Goal: Task Accomplishment & Management: Complete application form

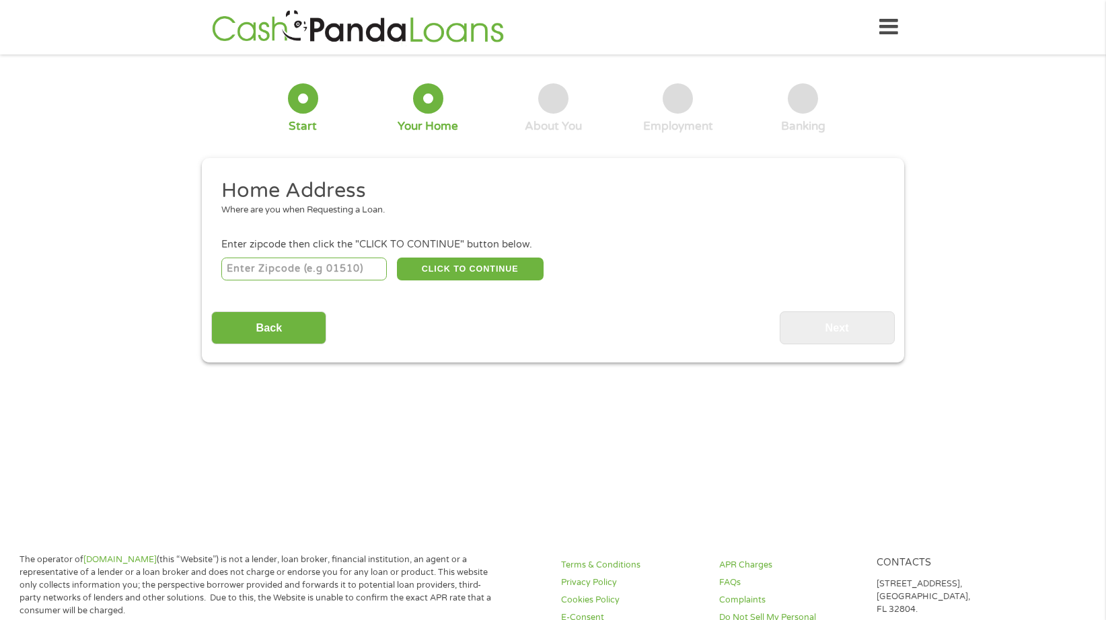
click at [333, 267] on input "number" at bounding box center [304, 269] width 166 height 23
type input "63146"
click at [484, 263] on button "CLICK TO CONTINUE" at bounding box center [470, 269] width 147 height 23
type input "63146"
type input "Saint Louis"
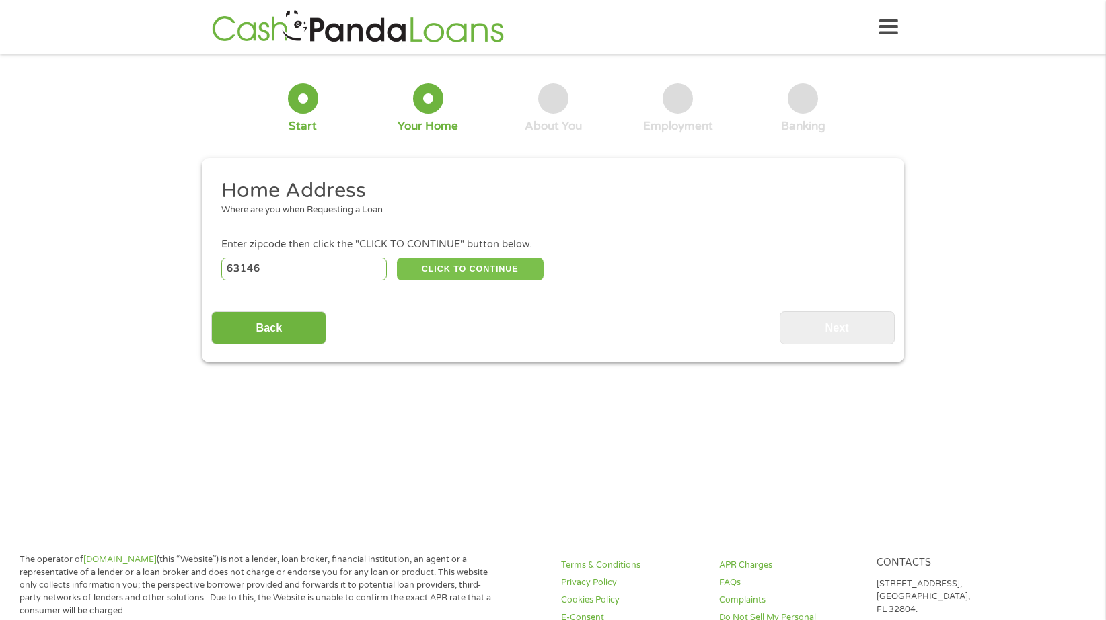
select select "[US_STATE]"
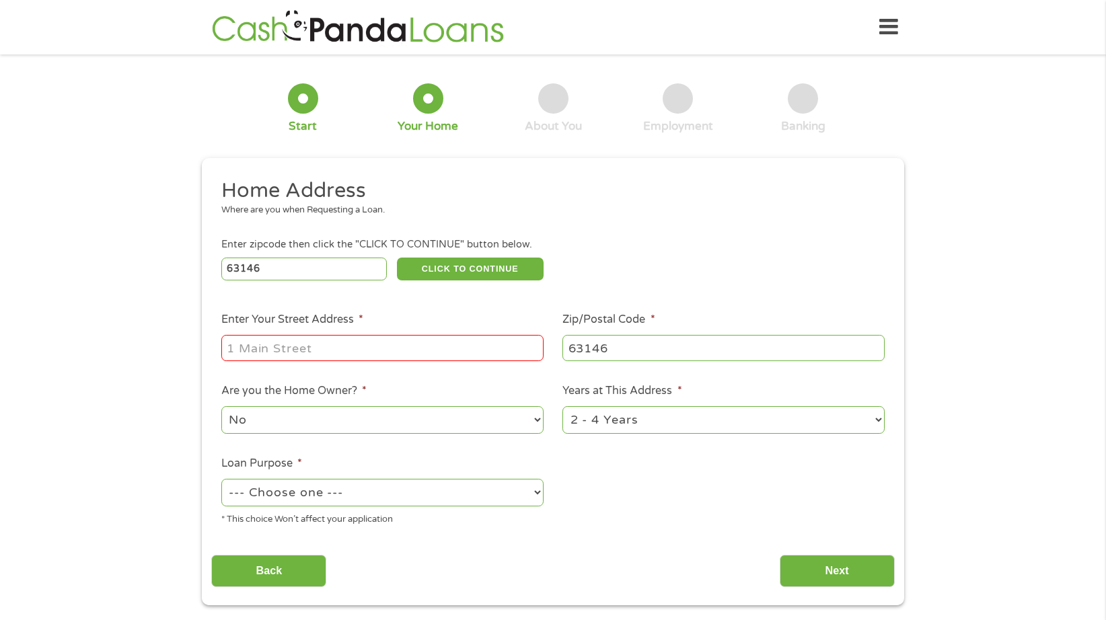
click at [351, 340] on input "Enter Your Street Address *" at bounding box center [382, 348] width 322 height 26
type input "[STREET_ADDRESS][PERSON_NAME]"
click at [316, 423] on select "No Yes" at bounding box center [382, 420] width 322 height 28
select select "yes"
click at [221, 406] on select "No Yes" at bounding box center [382, 420] width 322 height 28
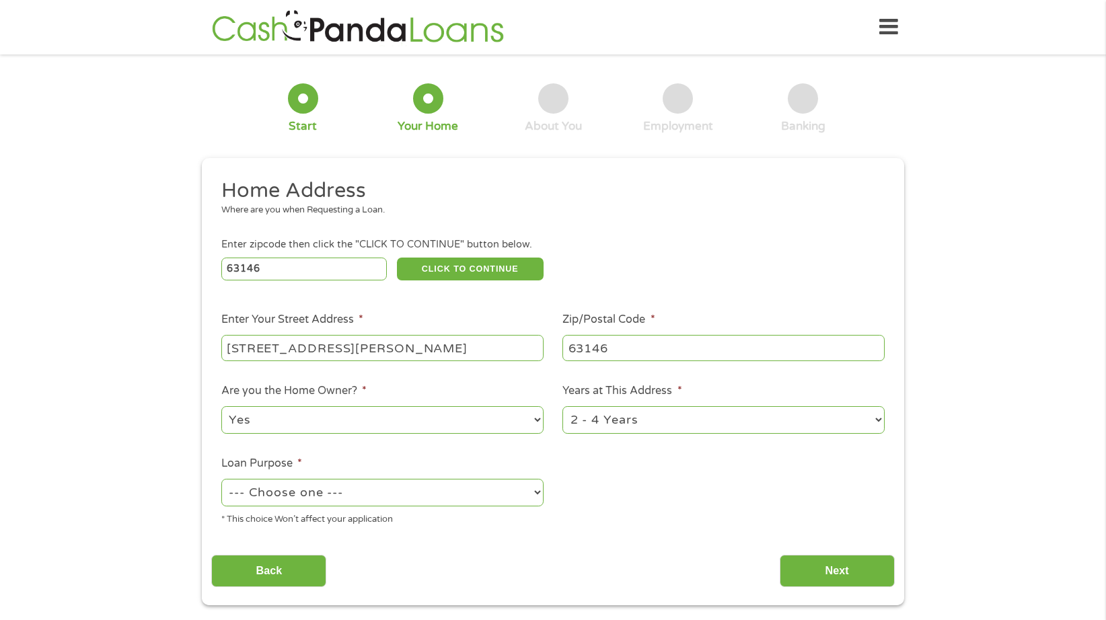
click at [388, 496] on select "--- Choose one --- Pay Bills Debt Consolidation Home Improvement Major Purchase…" at bounding box center [382, 493] width 322 height 28
select select "medicalexpenses"
click at [221, 479] on select "--- Choose one --- Pay Bills Debt Consolidation Home Improvement Major Purchase…" at bounding box center [382, 493] width 322 height 28
click at [656, 408] on select "1 Year or less 1 - 2 Years 2 - 4 Years Over 4 Years" at bounding box center [724, 420] width 322 height 28
select select "60months"
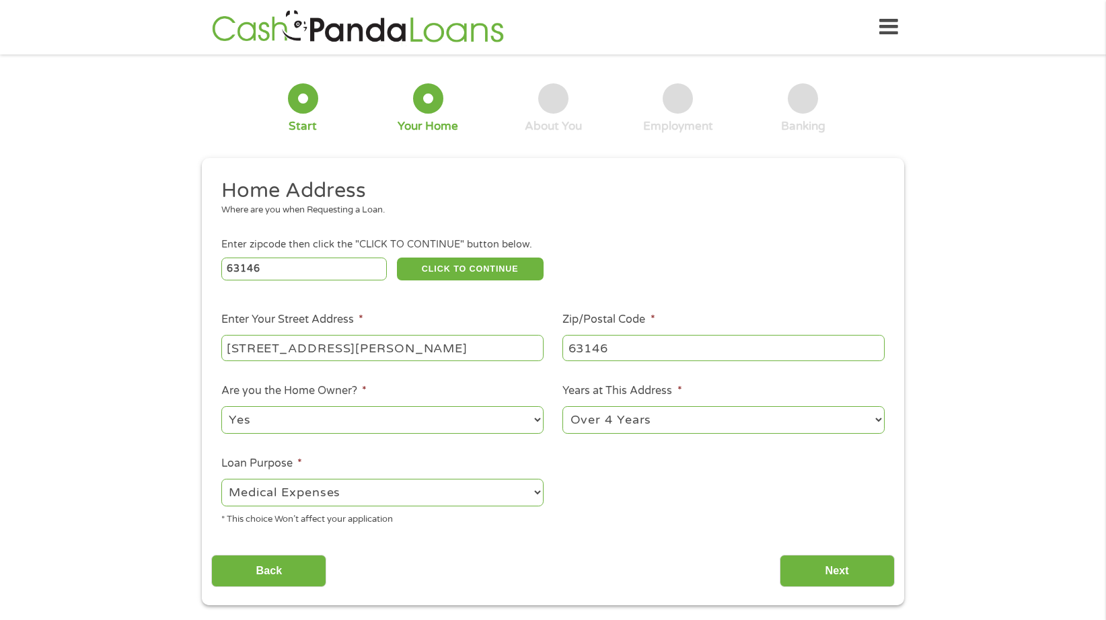
click at [563, 406] on select "1 Year or less 1 - 2 Years 2 - 4 Years Over 4 Years" at bounding box center [724, 420] width 322 height 28
click at [845, 580] on input "Next" at bounding box center [837, 571] width 115 height 33
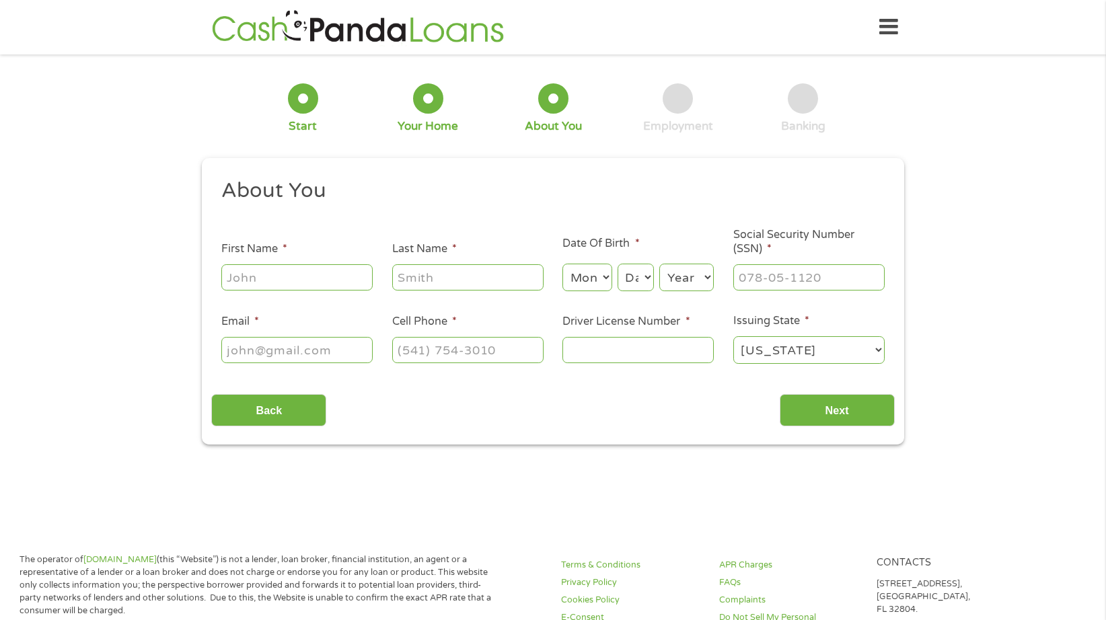
click at [276, 275] on input "First Name *" at bounding box center [296, 277] width 151 height 26
type input "[PERSON_NAME]"
select select "9"
select select "2"
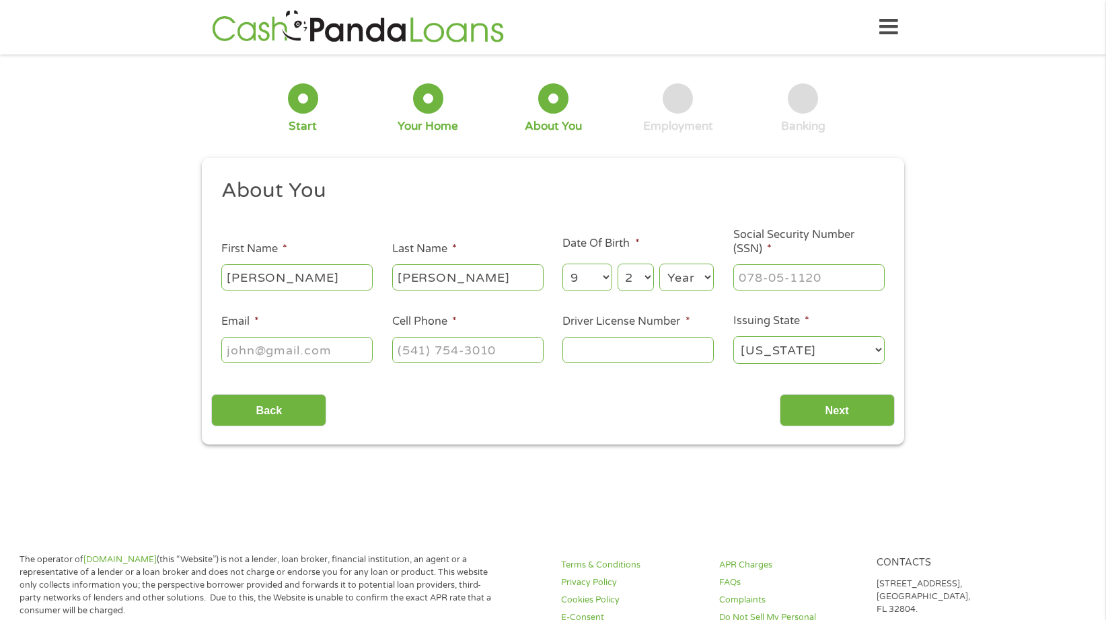
select select "2001"
type input "[EMAIL_ADDRESS][DOMAIN_NAME]"
type input "[PHONE_NUMBER]"
click at [594, 277] on select "Month 1 2 3 4 5 6 7 8 9 10 11 12" at bounding box center [587, 278] width 49 height 28
select select "11"
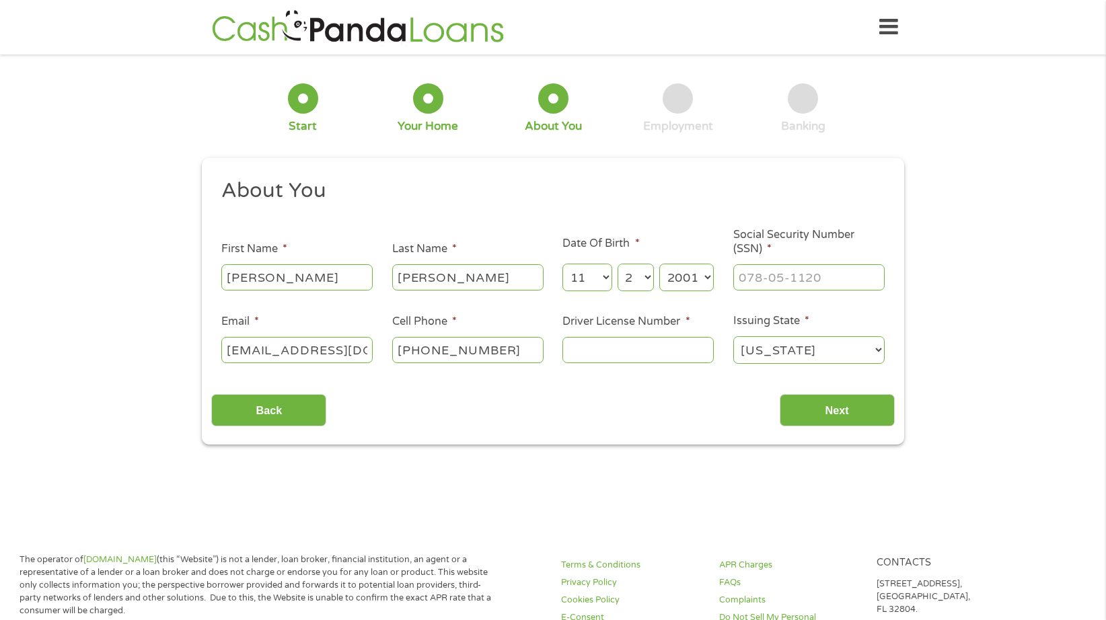
click at [563, 264] on select "Month 1 2 3 4 5 6 7 8 9 10 11 12" at bounding box center [587, 278] width 49 height 28
click at [635, 270] on select "Day 1 2 3 4 5 6 7 8 9 10 11 12 13 14 15 16 17 18 19 20 21 22 23 24 25 26 27 28 …" at bounding box center [636, 278] width 36 height 28
select select "22"
click at [618, 264] on select "Day 1 2 3 4 5 6 7 8 9 10 11 12 13 14 15 16 17 18 19 20 21 22 23 24 25 26 27 28 …" at bounding box center [636, 278] width 36 height 28
click at [681, 275] on select "Year [DATE] 2006 2005 2004 2003 2002 2001 2000 1999 1998 1997 1996 1995 1994 19…" at bounding box center [686, 278] width 55 height 28
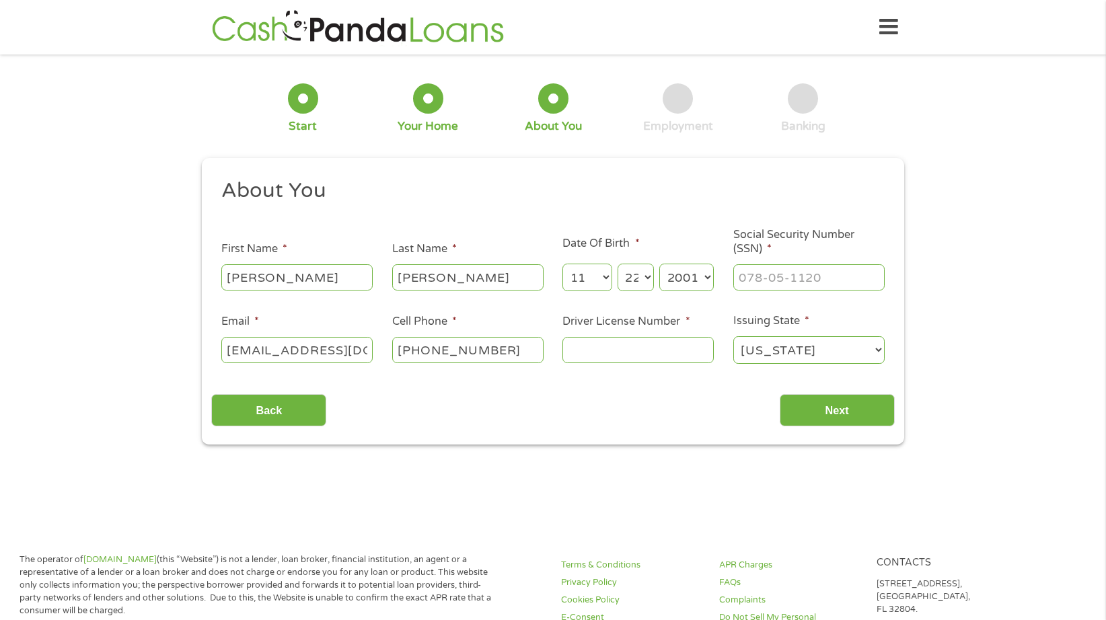
select select "1978"
click at [659, 264] on select "Year [DATE] 2006 2005 2004 2003 2002 2001 2000 1999 1998 1997 1996 1995 1994 19…" at bounding box center [686, 278] width 55 height 28
click at [758, 277] on input "___-__-____" at bounding box center [808, 277] width 151 height 26
drag, startPoint x: 845, startPoint y: 278, endPoint x: 355, endPoint y: 271, distance: 490.6
click at [355, 271] on ul "About You This field is hidden when viewing the form Title * --- Choose one ---…" at bounding box center [552, 277] width 683 height 199
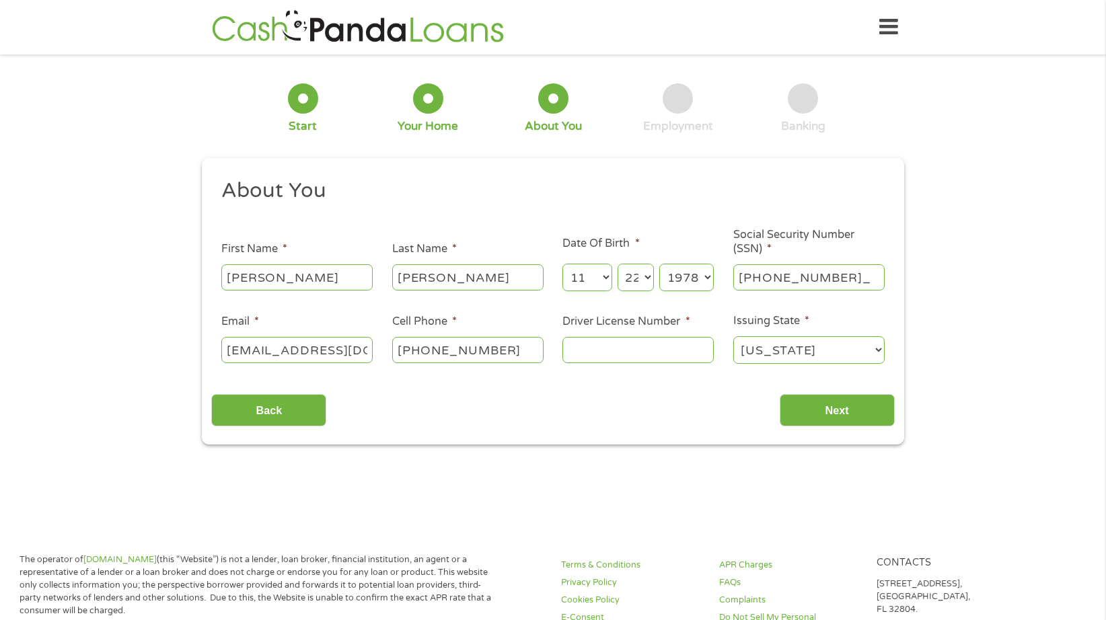
type input "251-41-1948"
click at [651, 351] on input "Driver License Number *" at bounding box center [638, 350] width 151 height 26
type input "142C193003"
click at [836, 412] on input "Next" at bounding box center [837, 410] width 115 height 33
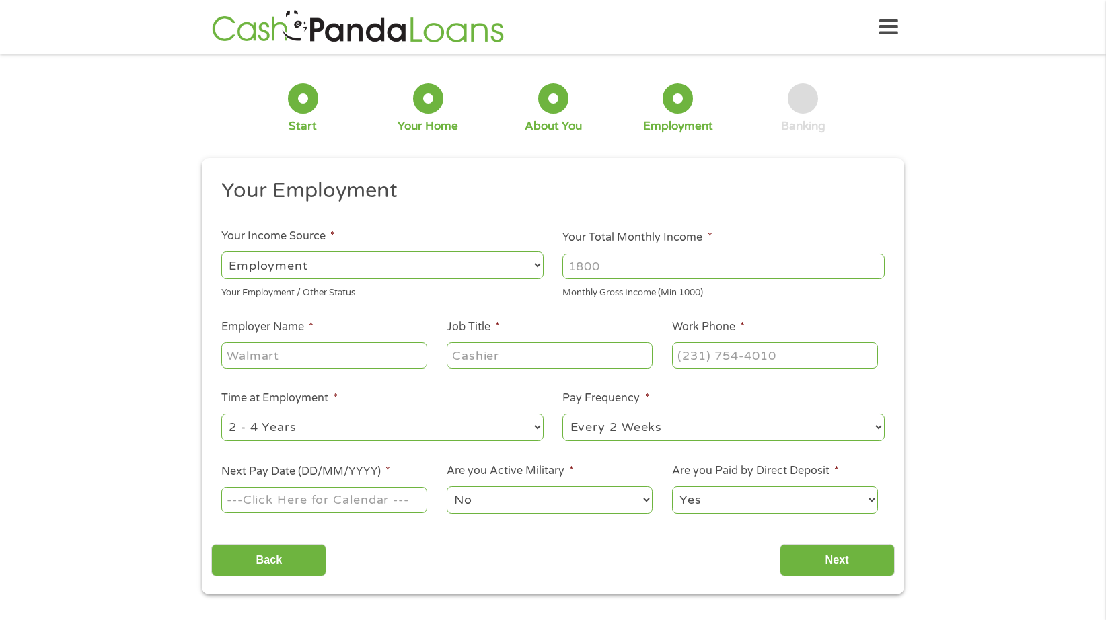
click at [645, 270] on input "Your Total Monthly Income *" at bounding box center [724, 267] width 322 height 26
type input "4400"
click at [351, 357] on input "Employer Name *" at bounding box center [324, 356] width 206 height 26
type input "Boeing"
type input "Executive Office Administrator"
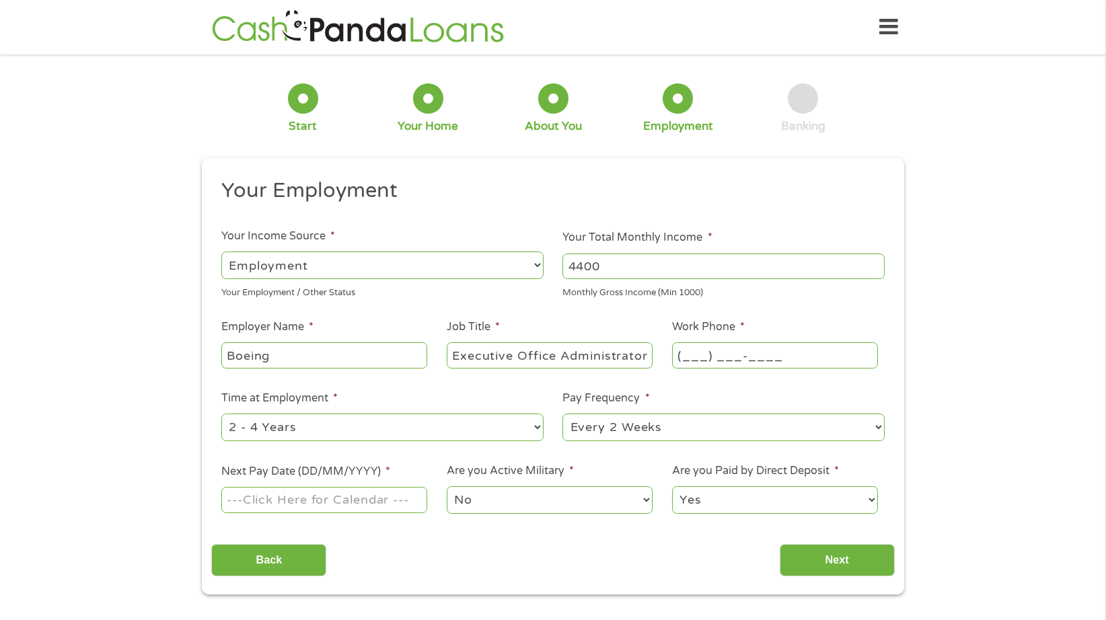
click at [700, 359] on input "(___) ___-____" at bounding box center [775, 356] width 206 height 26
type input "[PHONE_NUMBER]"
click at [382, 436] on select "--- Choose one --- 1 Year or less 1 - 2 Years 2 - 4 Years Over 4 Years" at bounding box center [382, 428] width 322 height 28
select select "60months"
click at [221, 414] on select "--- Choose one --- 1 Year or less 1 - 2 Years 2 - 4 Years Over 4 Years" at bounding box center [382, 428] width 322 height 28
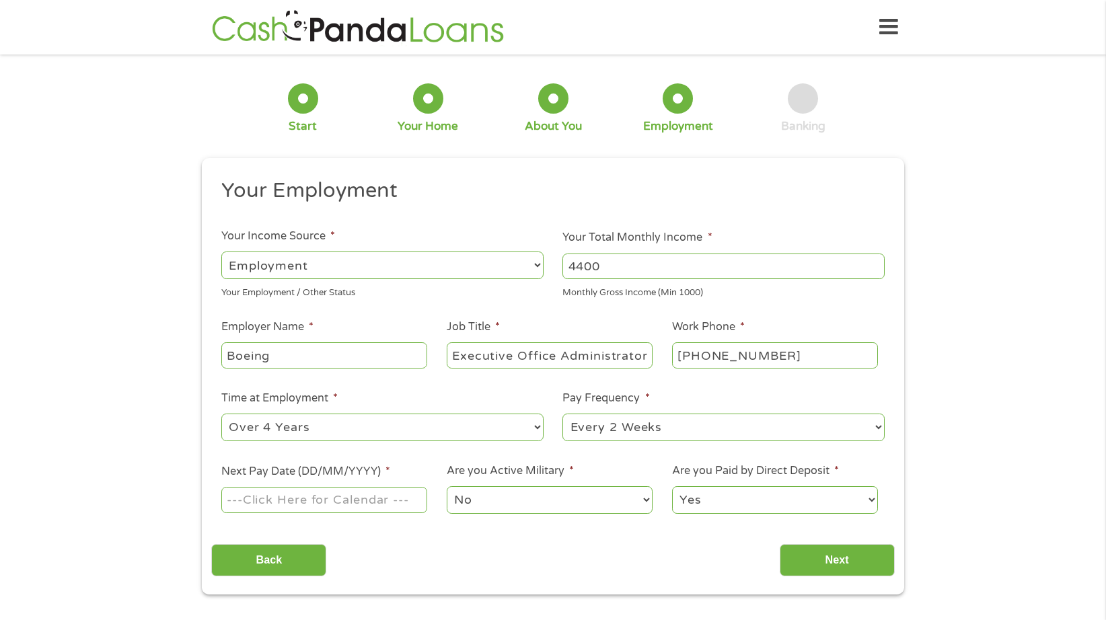
click at [625, 429] on select "--- Choose one --- Every 2 Weeks Every Week Monthly Semi-Monthly" at bounding box center [724, 428] width 322 height 28
select select "semimonthly"
click at [563, 414] on select "--- Choose one --- Every 2 Weeks Every Week Monthly Semi-Monthly" at bounding box center [724, 428] width 322 height 28
click at [289, 500] on input "Next Pay Date (DD/MM/YYYY) *" at bounding box center [324, 500] width 206 height 26
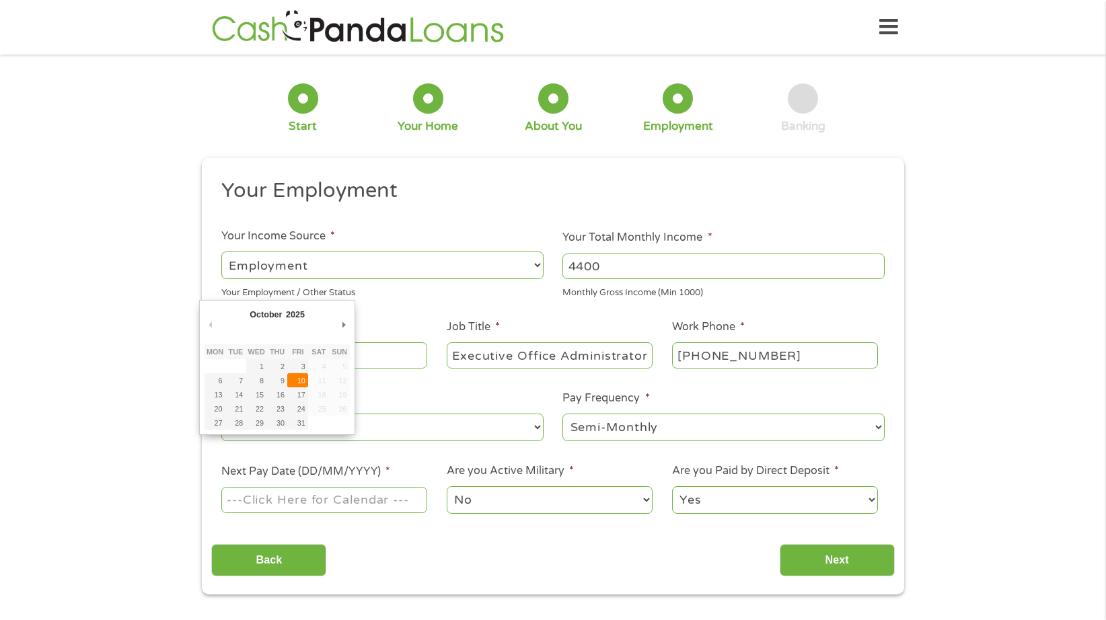
type input "[DATE]"
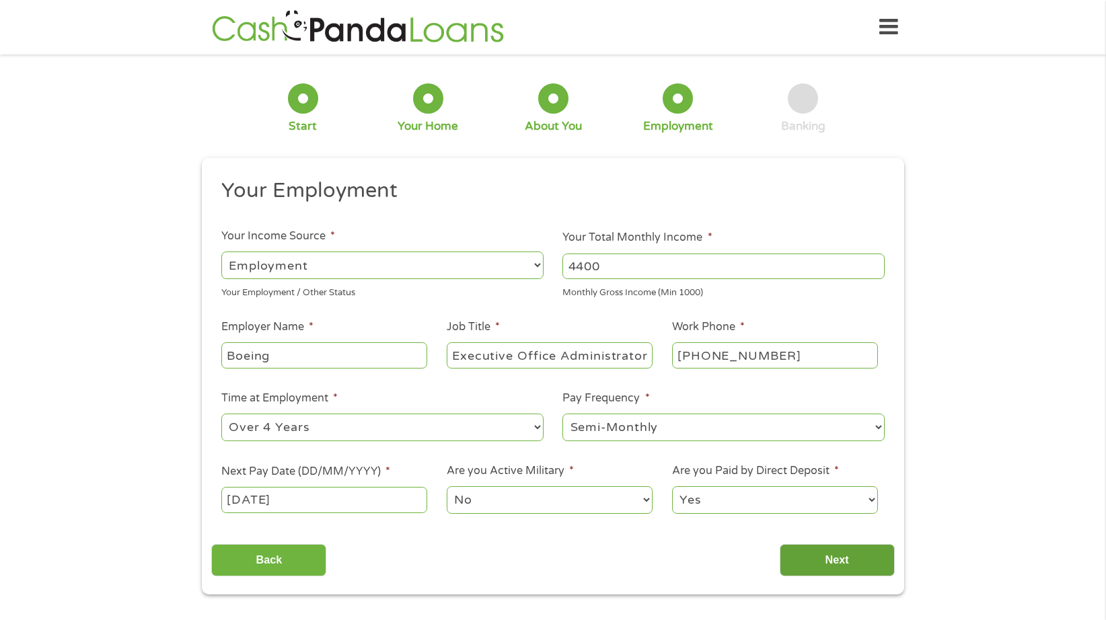
click at [856, 552] on input "Next" at bounding box center [837, 560] width 115 height 33
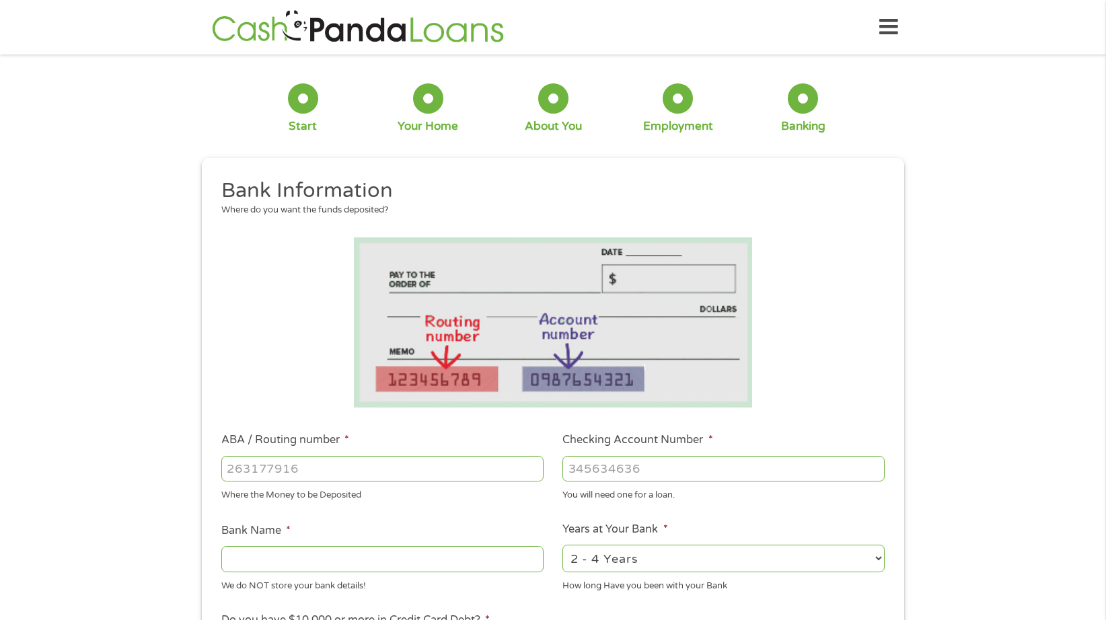
click at [290, 458] on input "ABA / Routing number *" at bounding box center [382, 469] width 322 height 26
type input "2"
click at [305, 469] on input "ABA / Routing number *" at bounding box center [382, 469] width 322 height 26
click at [303, 474] on input "ABA / Routing number *" at bounding box center [382, 469] width 322 height 26
type input "256074974"
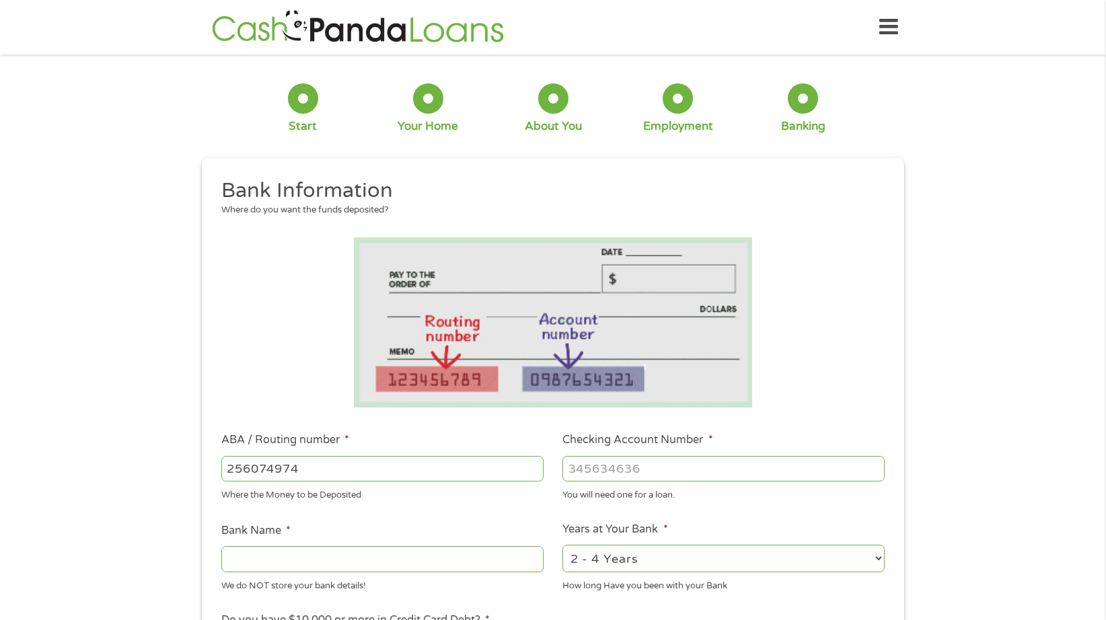
type input "NAVY FEDERAL CREDIT UNION"
type input "256074974"
click at [668, 465] on input "Checking Account Number *" at bounding box center [724, 469] width 322 height 26
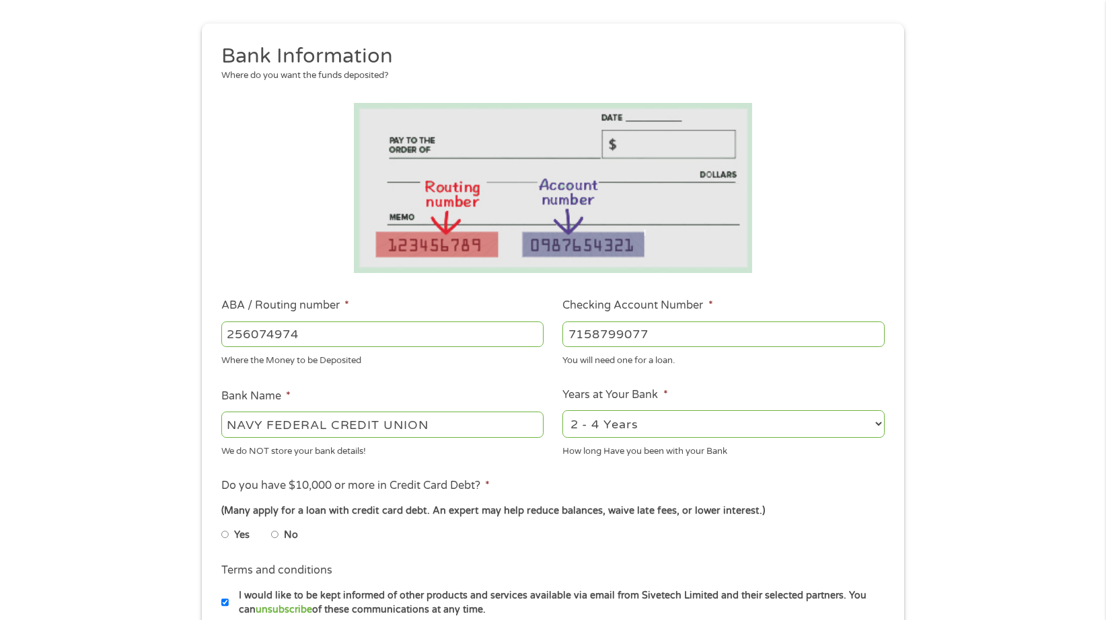
type input "7158799077"
click at [653, 433] on select "2 - 4 Years 6 - 12 Months 1 - 2 Years Over 4 Years" at bounding box center [724, 424] width 322 height 28
select select "60months"
click at [563, 410] on select "2 - 4 Years 6 - 12 Months 1 - 2 Years Over 4 Years" at bounding box center [724, 424] width 322 height 28
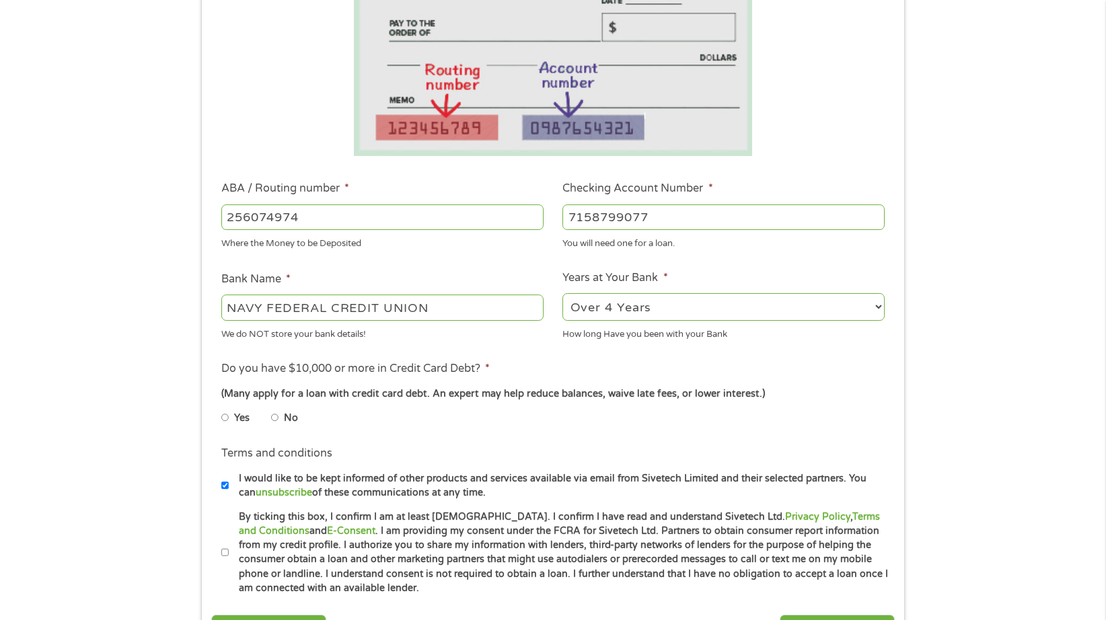
scroll to position [269, 0]
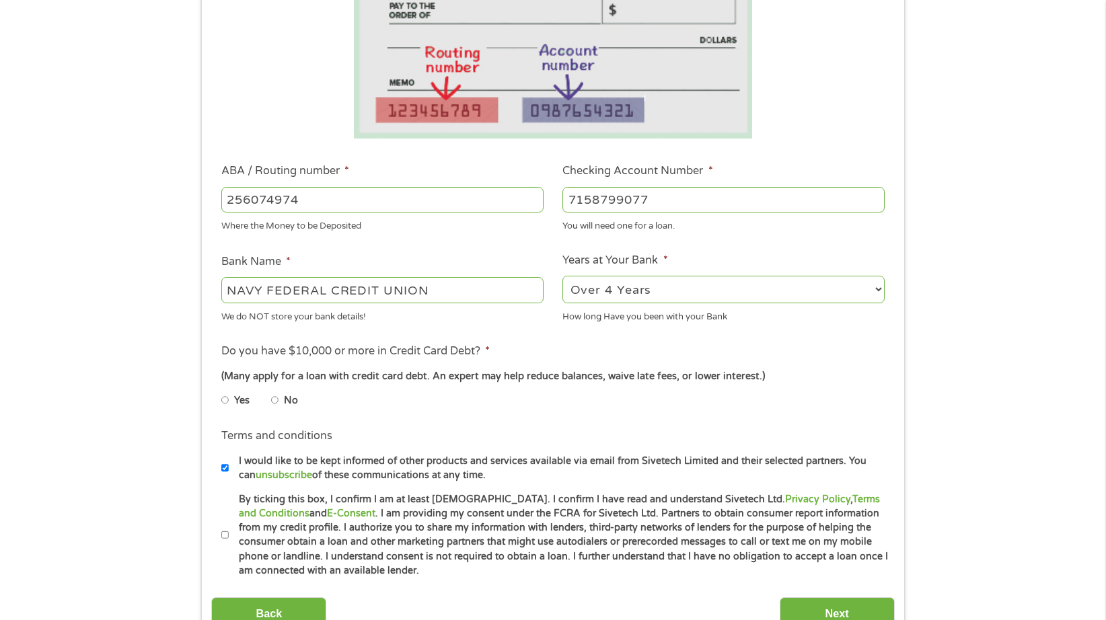
click at [274, 401] on input "No" at bounding box center [275, 401] width 8 height 22
radio input "true"
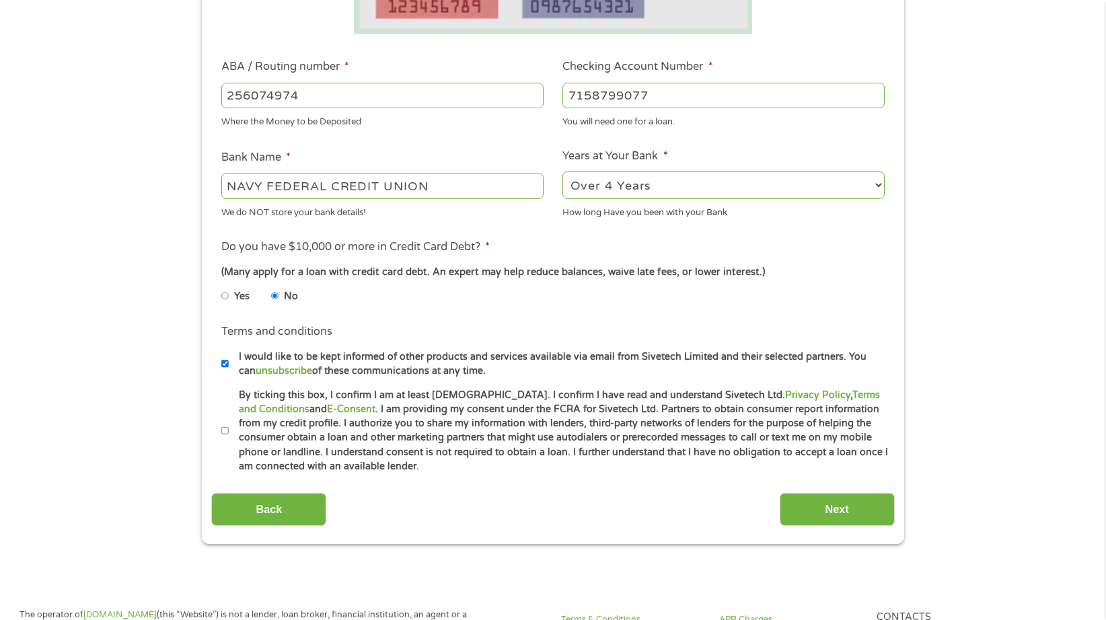
scroll to position [404, 0]
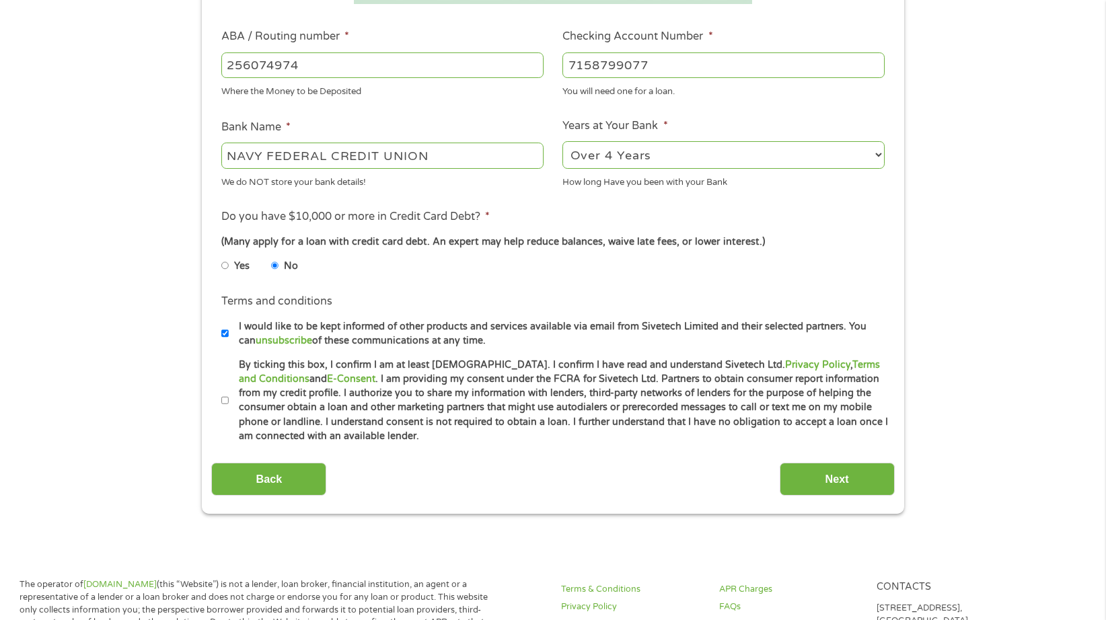
click at [223, 402] on input "By ticking this box, I confirm I am at least [DEMOGRAPHIC_DATA]. I confirm I ha…" at bounding box center [225, 401] width 8 height 22
checkbox input "true"
click at [832, 481] on input "Next" at bounding box center [837, 479] width 115 height 33
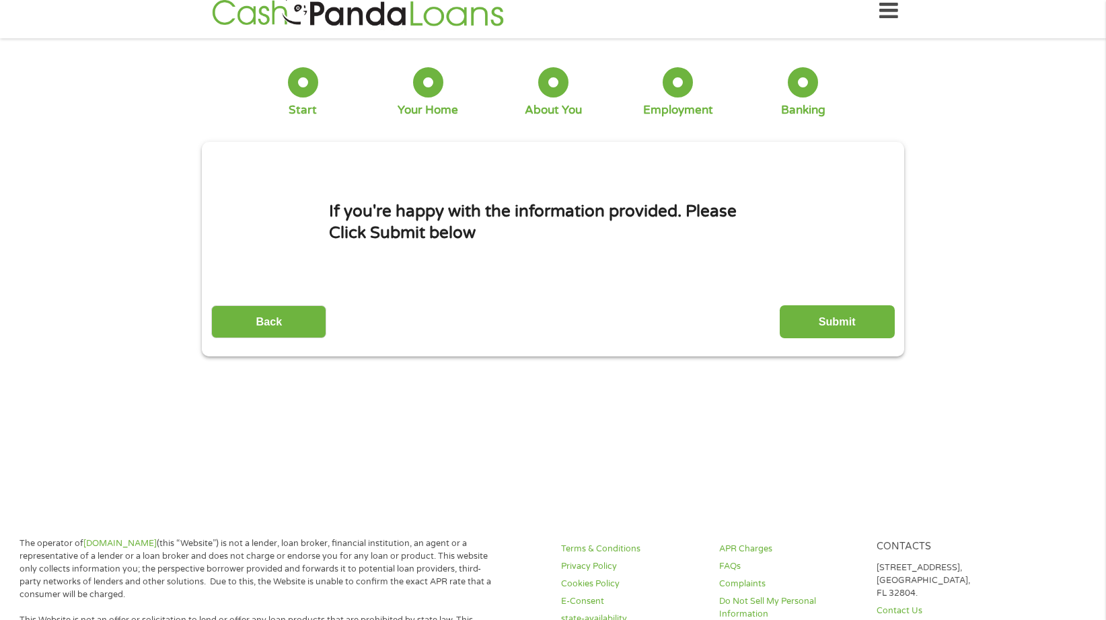
scroll to position [0, 0]
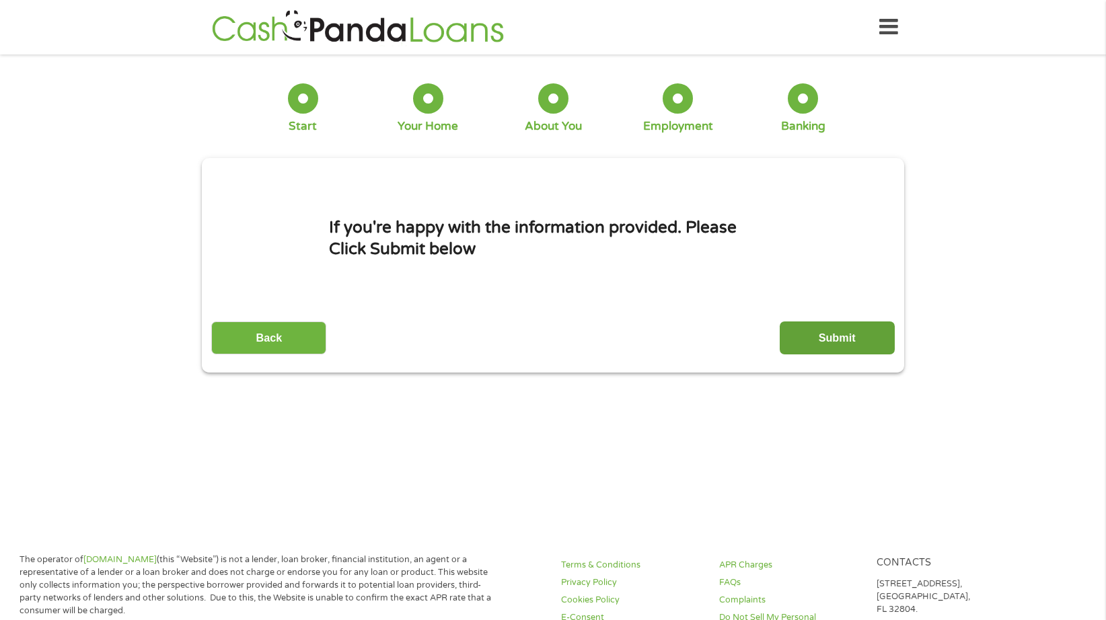
click at [826, 334] on input "Submit" at bounding box center [837, 338] width 115 height 33
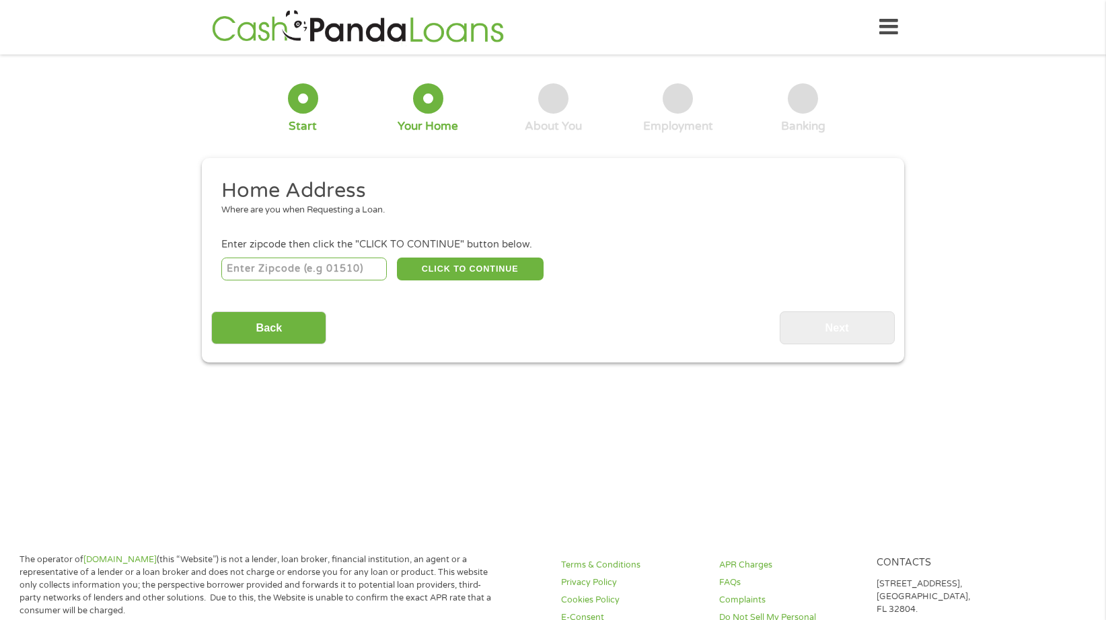
click at [358, 277] on input "number" at bounding box center [304, 269] width 166 height 23
type input "63146"
select select "[US_STATE]"
click at [477, 265] on button "CLICK TO CONTINUE" at bounding box center [470, 269] width 147 height 23
type input "63146"
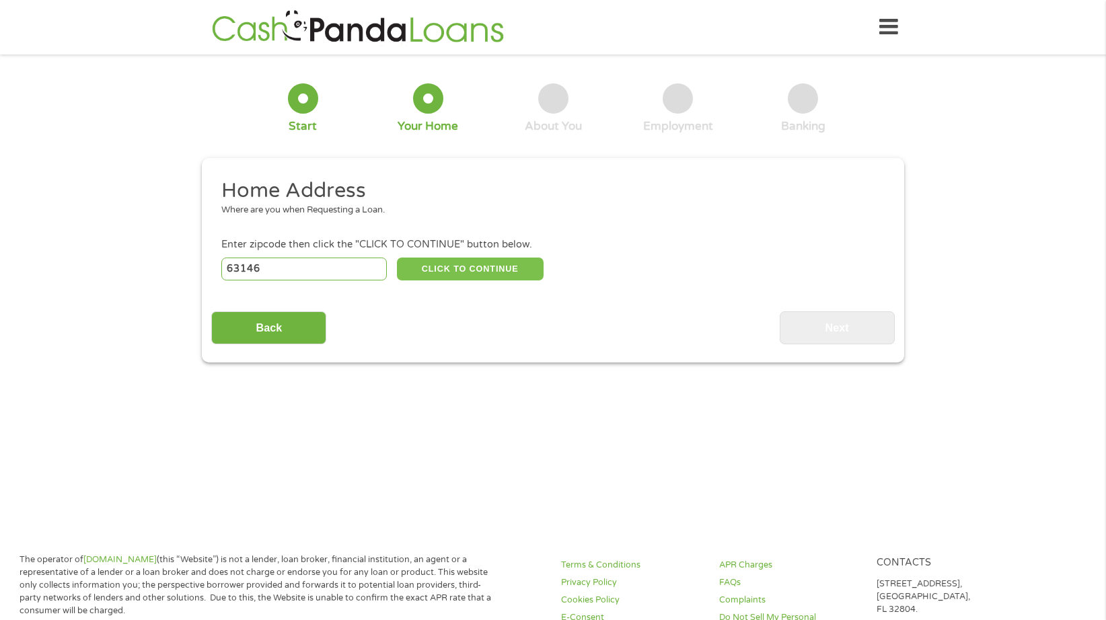
type input "Saint Louis"
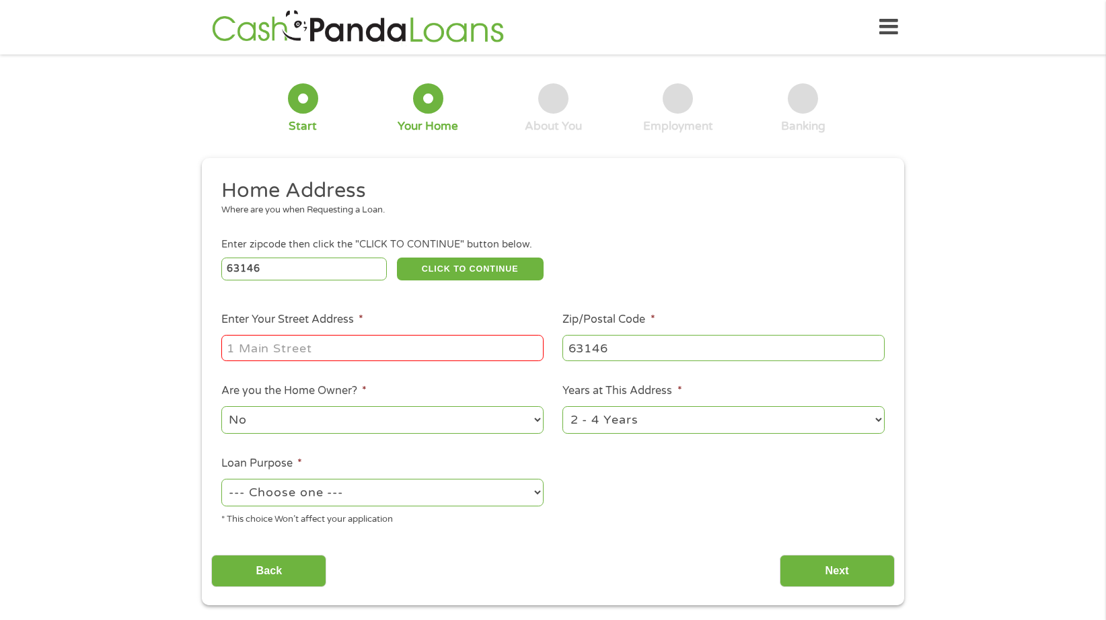
click at [471, 346] on input "Enter Your Street Address *" at bounding box center [382, 348] width 322 height 26
type input "[STREET_ADDRESS][PERSON_NAME]"
click at [423, 418] on select "No Yes" at bounding box center [382, 420] width 322 height 28
select select "yes"
click at [221, 406] on select "No Yes" at bounding box center [382, 420] width 322 height 28
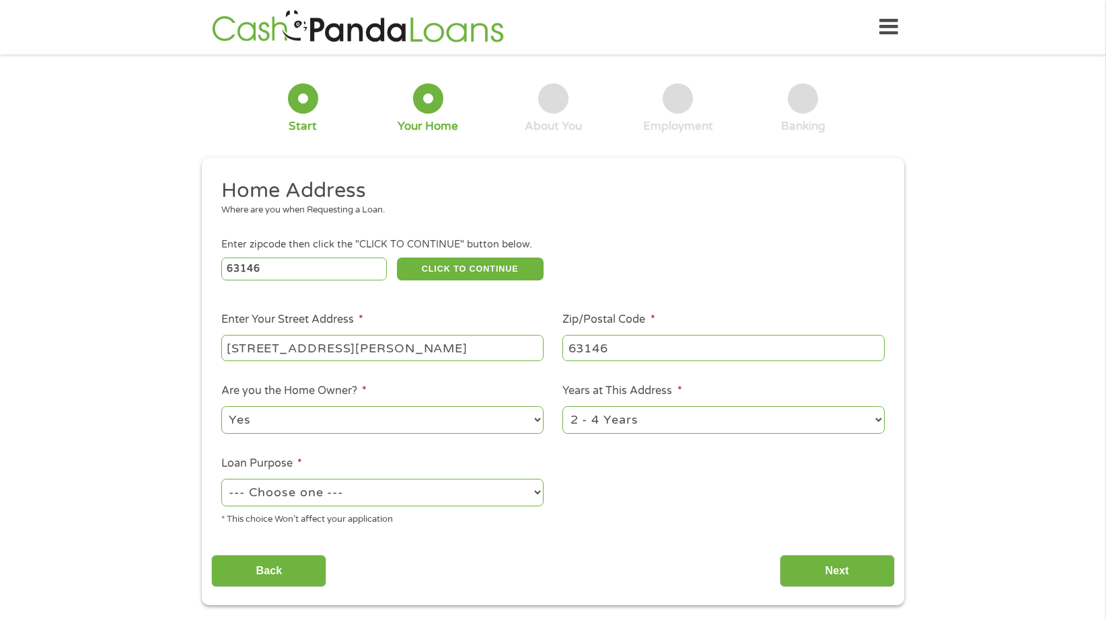
click at [635, 417] on select "1 Year or less 1 - 2 Years 2 - 4 Years Over 4 Years" at bounding box center [724, 420] width 322 height 28
select select "60months"
click at [563, 406] on select "1 Year or less 1 - 2 Years 2 - 4 Years Over 4 Years" at bounding box center [724, 420] width 322 height 28
click at [353, 497] on select "--- Choose one --- Pay Bills Debt Consolidation Home Improvement Major Purchase…" at bounding box center [382, 493] width 322 height 28
select select "medicalexpenses"
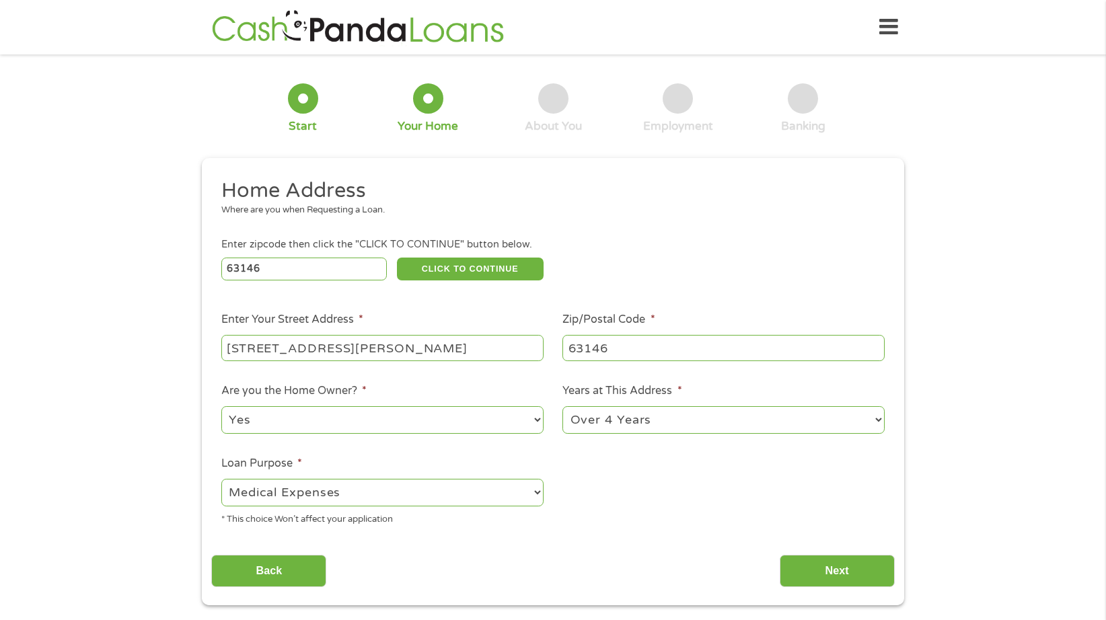
click at [221, 479] on select "--- Choose one --- Pay Bills Debt Consolidation Home Improvement Major Purchase…" at bounding box center [382, 493] width 322 height 28
click at [857, 567] on input "Next" at bounding box center [837, 571] width 115 height 33
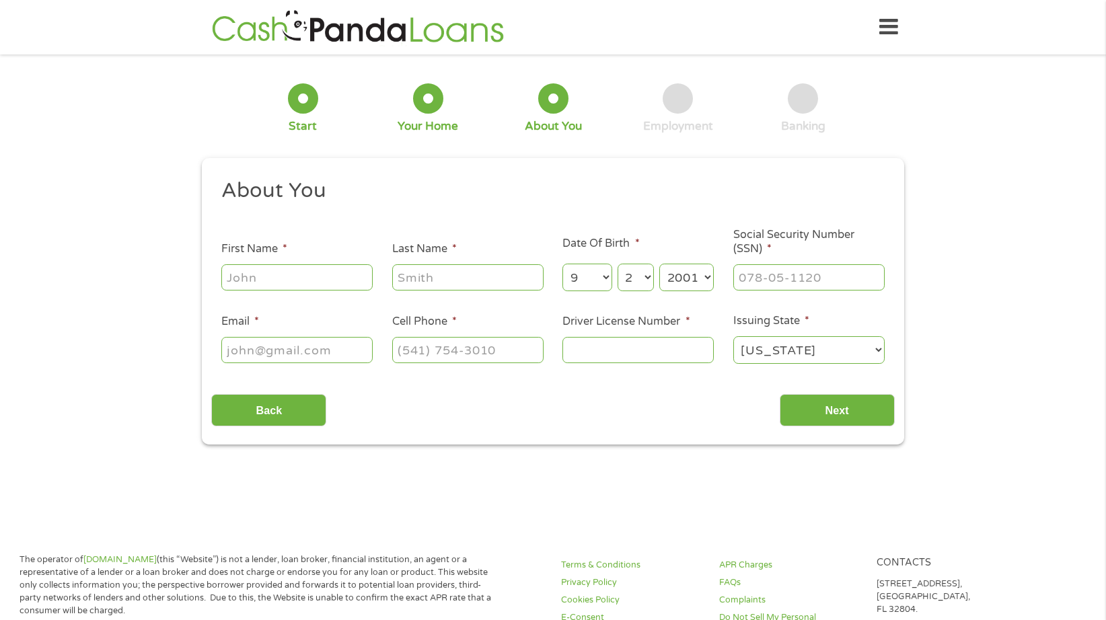
click at [320, 281] on input "First Name *" at bounding box center [296, 277] width 151 height 26
type input "[PERSON_NAME]"
type input "[EMAIL_ADDRESS][DOMAIN_NAME]"
type input "[PHONE_NUMBER]"
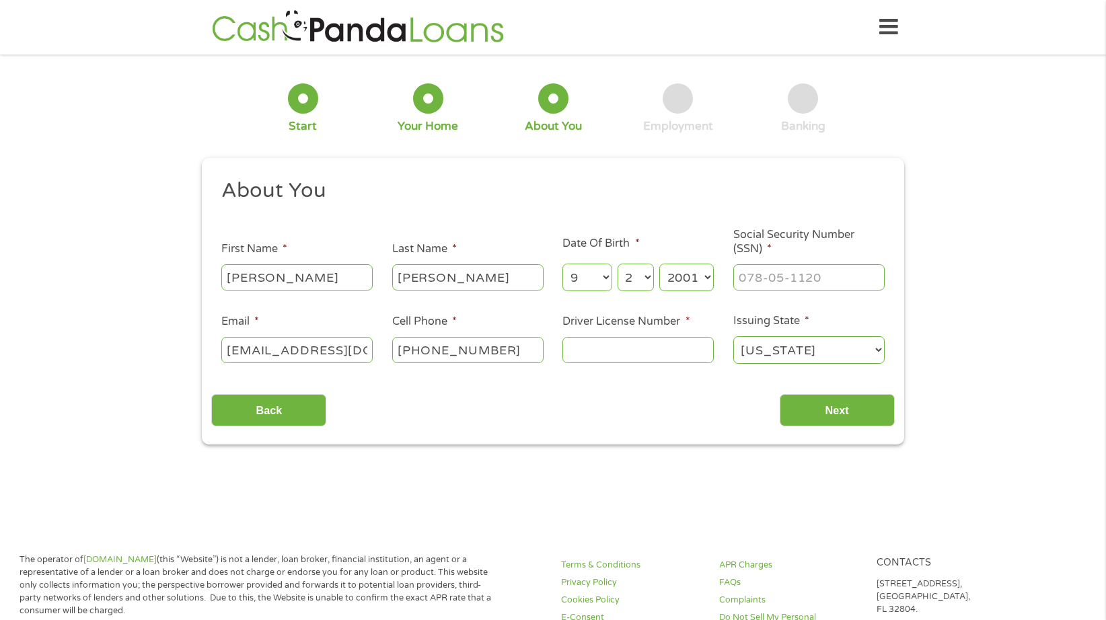
click at [587, 277] on select "Month 1 2 3 4 5 6 7 8 9 10 11 12" at bounding box center [587, 278] width 49 height 28
select select "11"
click at [563, 264] on select "Month 1 2 3 4 5 6 7 8 9 10 11 12" at bounding box center [587, 278] width 49 height 28
click at [638, 281] on select "Day 1 2 3 4 5 6 7 8 9 10 11 12 13 14 15 16 17 18 19 20 21 22 23 24 25 26 27 28 …" at bounding box center [636, 278] width 36 height 28
select select "22"
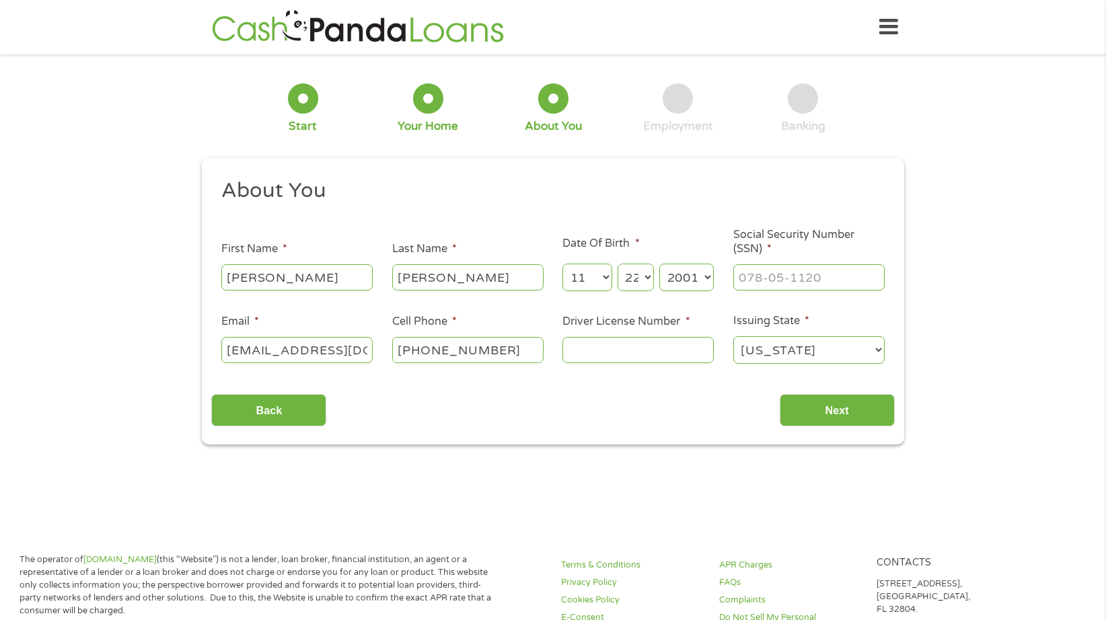
click at [618, 264] on select "Day 1 2 3 4 5 6 7 8 9 10 11 12 13 14 15 16 17 18 19 20 21 22 23 24 25 26 27 28 …" at bounding box center [636, 278] width 36 height 28
click at [703, 273] on select "Year [DATE] 2006 2005 2004 2003 2002 2001 2000 1999 1998 1997 1996 1995 1994 19…" at bounding box center [686, 278] width 55 height 28
select select "1978"
click at [659, 264] on select "Year [DATE] 2006 2005 2004 2003 2002 2001 2000 1999 1998 1997 1996 1995 1994 19…" at bounding box center [686, 278] width 55 height 28
click at [743, 279] on input "___-__-____" at bounding box center [808, 277] width 151 height 26
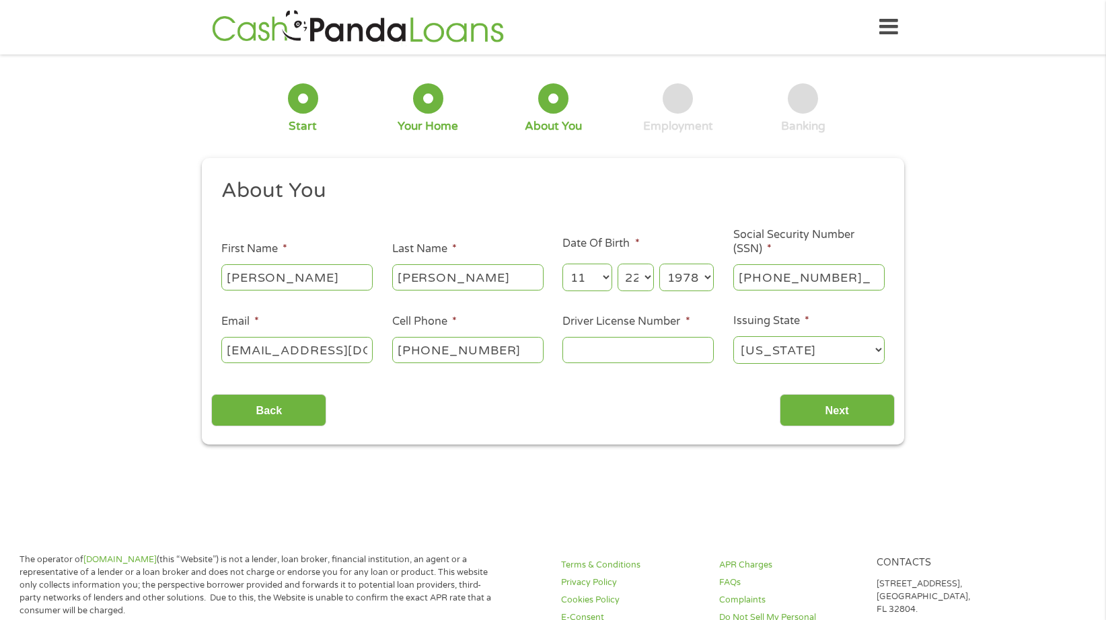
type input "251-41-1948"
click at [624, 349] on input "Driver License Number *" at bounding box center [638, 350] width 151 height 26
type input "142C193003"
click at [852, 415] on input "Next" at bounding box center [837, 410] width 115 height 33
click at [832, 407] on input "Next" at bounding box center [837, 410] width 115 height 33
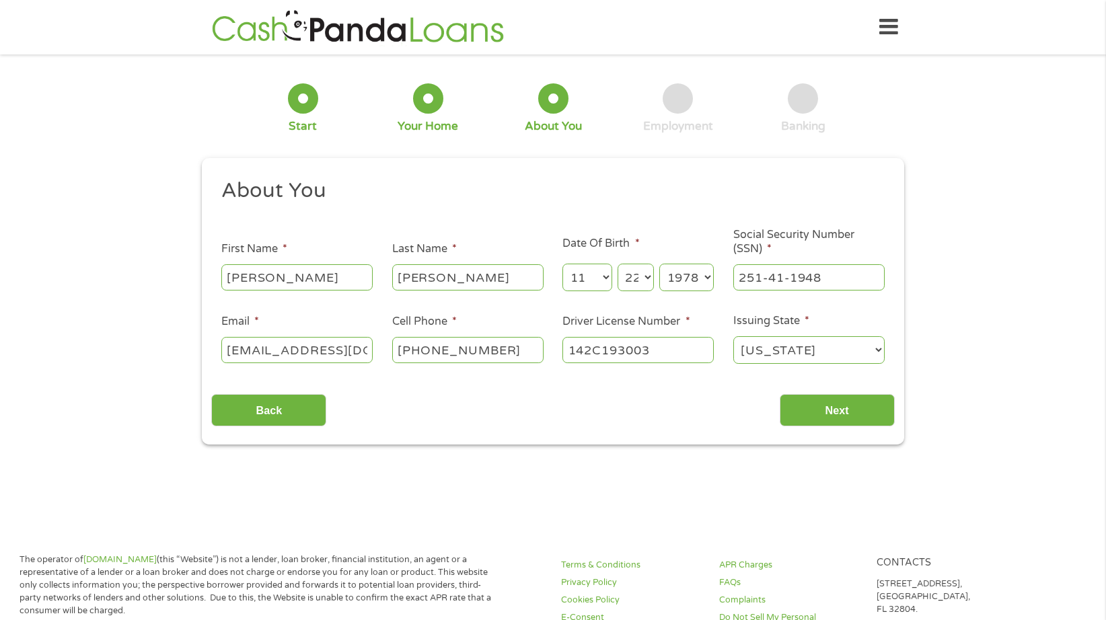
click at [836, 349] on select "[US_STATE] [US_STATE] [US_STATE] [US_STATE] [US_STATE] [US_STATE] [US_STATE] [U…" at bounding box center [808, 350] width 151 height 28
click at [733, 336] on select "[US_STATE] [US_STATE] [US_STATE] [US_STATE] [US_STATE] [US_STATE] [US_STATE] [U…" at bounding box center [808, 350] width 151 height 28
click at [836, 408] on input "Next" at bounding box center [837, 410] width 115 height 33
click at [366, 341] on input "[EMAIL_ADDRESS][DOMAIN_NAME]" at bounding box center [296, 350] width 151 height 26
drag, startPoint x: 370, startPoint y: 353, endPoint x: -173, endPoint y: 242, distance: 554.4
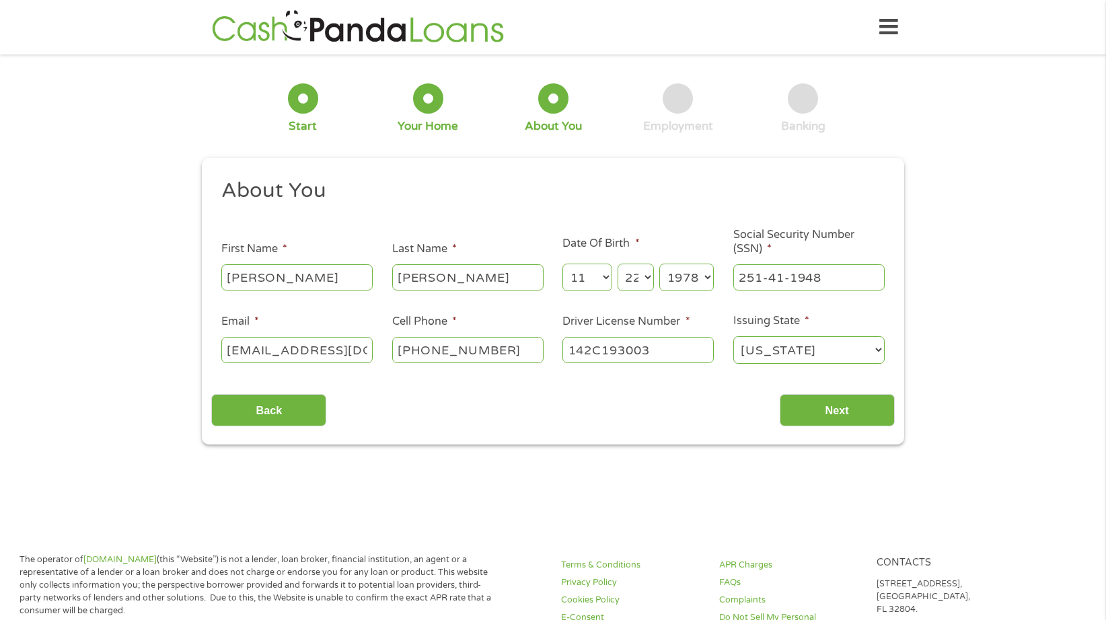
type input "cherisebritt@Yahoo.com"
click at [375, 349] on li "Email * cherisebritt@Yahoo.com" at bounding box center [296, 340] width 171 height 52
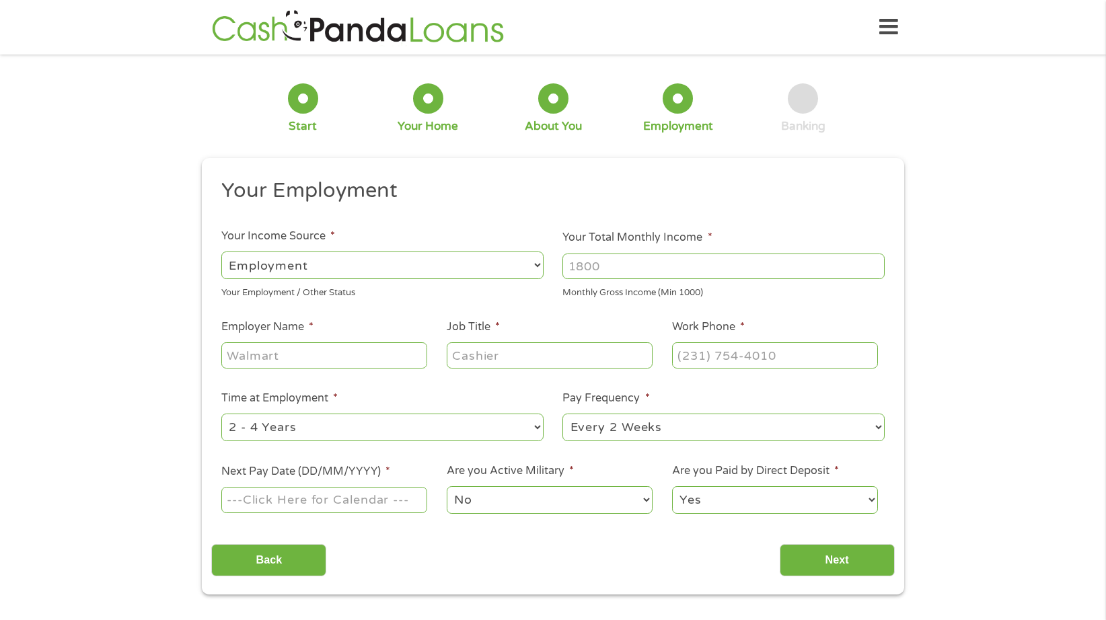
click at [369, 349] on input "Employer Name *" at bounding box center [324, 356] width 206 height 26
click at [651, 265] on input "Your Total Monthly Income *" at bounding box center [724, 267] width 322 height 26
type input "4400"
click at [325, 359] on input "Employer Name *" at bounding box center [324, 356] width 206 height 26
type input "Boeing"
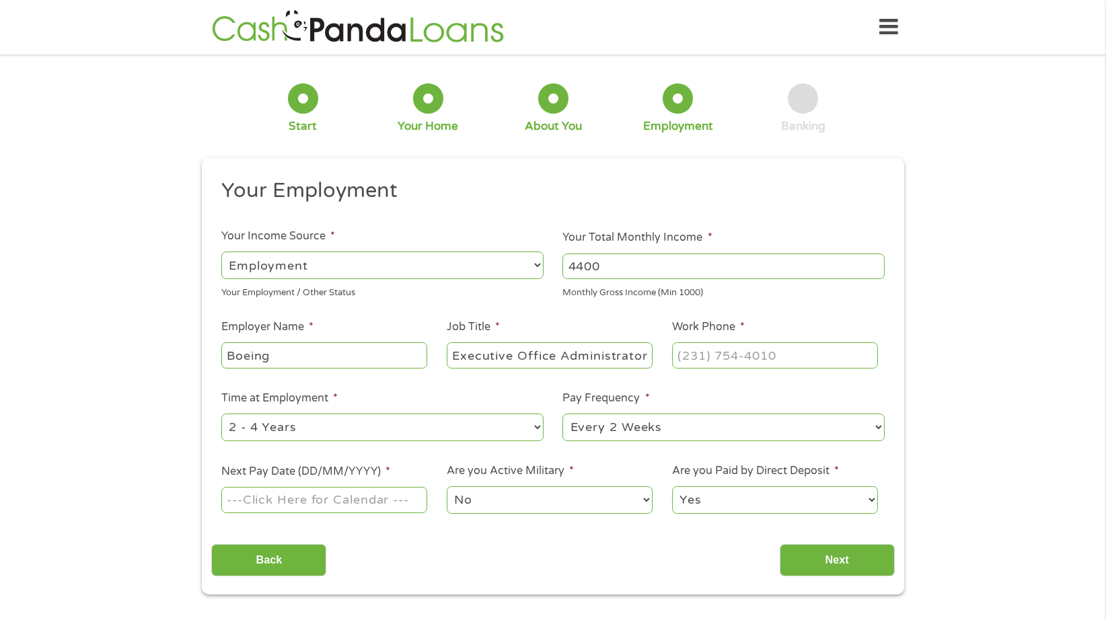
type input "Executive Office Administrator"
click at [684, 353] on input "(___) ___-____" at bounding box center [775, 356] width 206 height 26
type input "[PHONE_NUMBER]"
click at [412, 419] on select "--- Choose one --- 1 Year or less 1 - 2 Years 2 - 4 Years Over 4 Years" at bounding box center [382, 428] width 322 height 28
select select "60months"
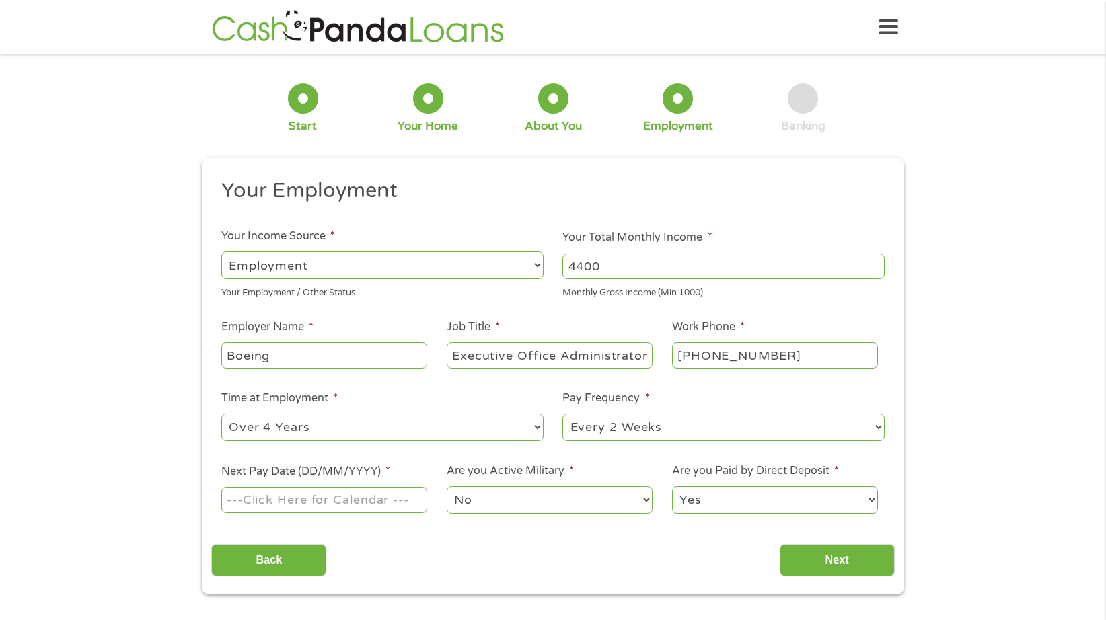
click at [221, 414] on select "--- Choose one --- 1 Year or less 1 - 2 Years 2 - 4 Years Over 4 Years" at bounding box center [382, 428] width 322 height 28
click at [643, 434] on select "--- Choose one --- Every 2 Weeks Every Week Monthly Semi-Monthly" at bounding box center [724, 428] width 322 height 28
select select "semimonthly"
click at [563, 414] on select "--- Choose one --- Every 2 Weeks Every Week Monthly Semi-Monthly" at bounding box center [724, 428] width 322 height 28
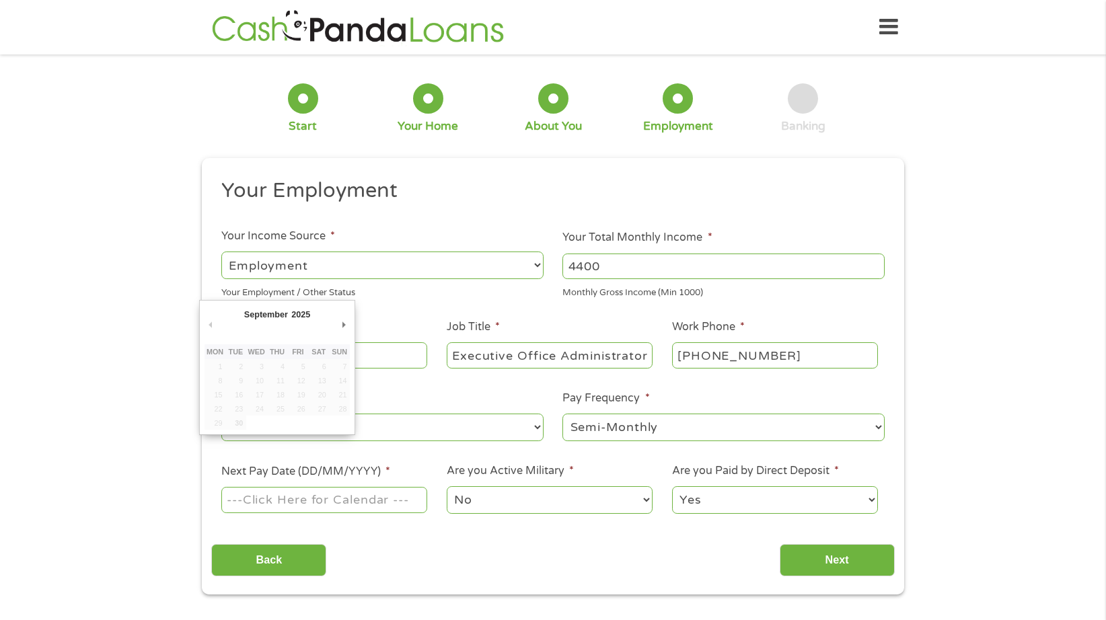
click at [256, 497] on input "Next Pay Date (DD/MM/YYYY) *" at bounding box center [324, 500] width 206 height 26
type input "[DATE]"
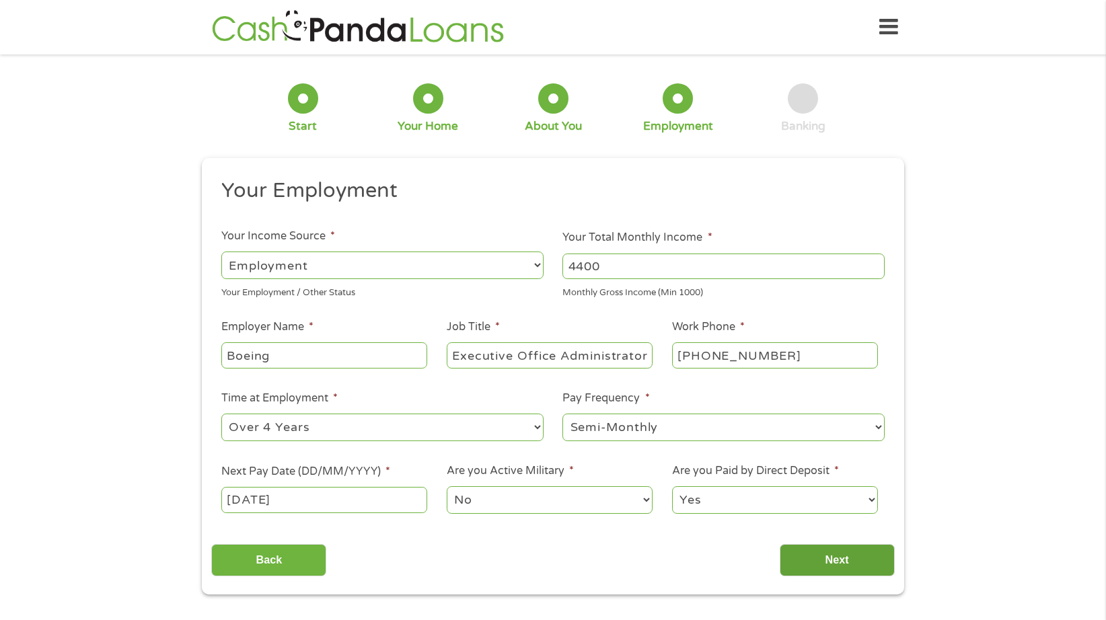
click at [836, 561] on input "Next" at bounding box center [837, 560] width 115 height 33
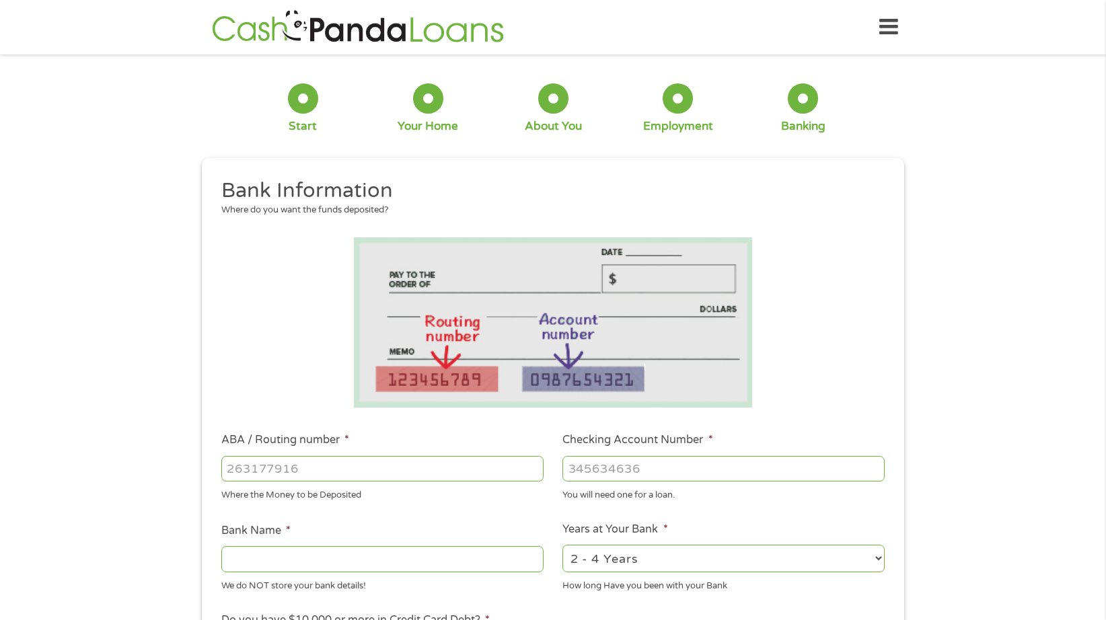
click at [310, 464] on input "ABA / Routing number *" at bounding box center [382, 469] width 322 height 26
type input "256074974"
type input "NAVY FEDERAL CREDIT UNION"
click at [620, 462] on input "Checking Account Number *" at bounding box center [724, 469] width 322 height 26
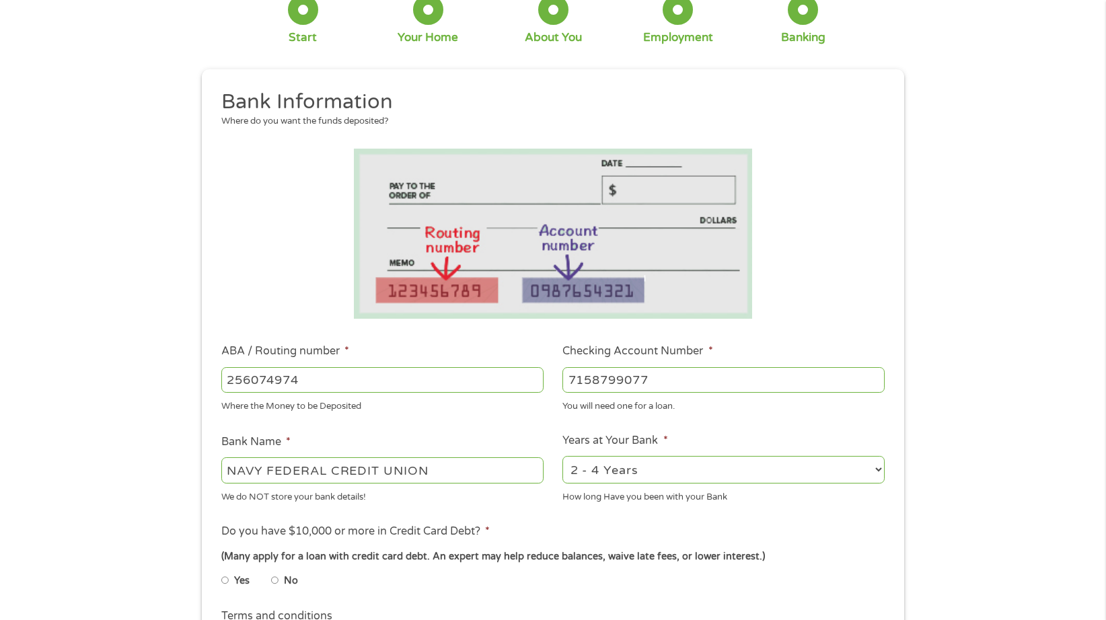
scroll to position [202, 0]
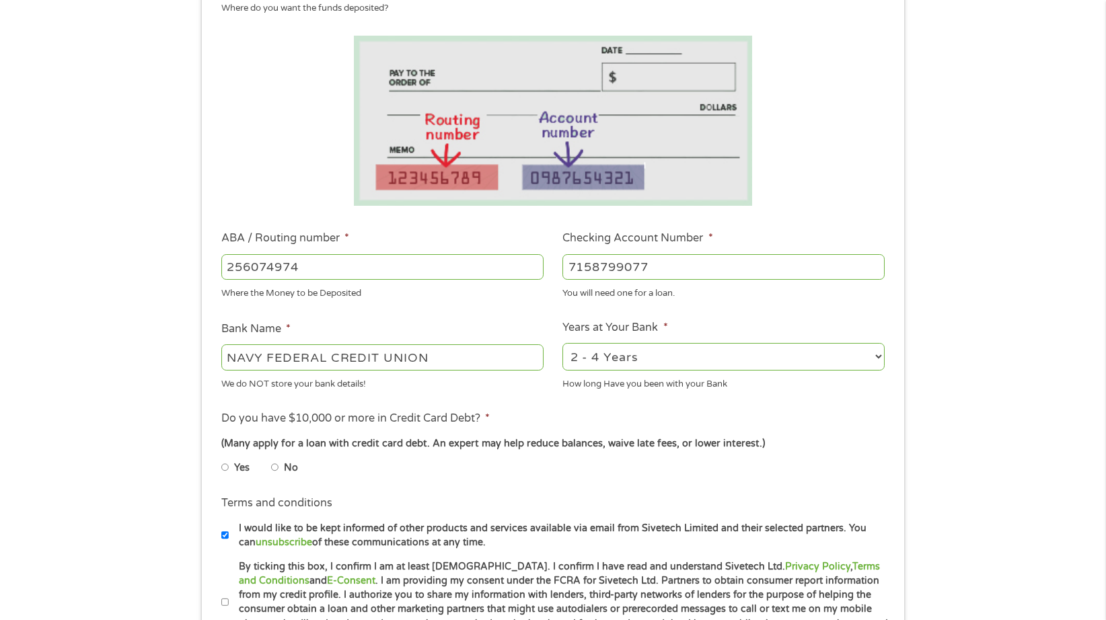
type input "7158799077"
click at [670, 357] on select "2 - 4 Years 6 - 12 Months 1 - 2 Years Over 4 Years" at bounding box center [724, 357] width 322 height 28
select select "60months"
click at [563, 343] on select "2 - 4 Years 6 - 12 Months 1 - 2 Years Over 4 Years" at bounding box center [724, 357] width 322 height 28
click at [277, 469] on input "No" at bounding box center [275, 468] width 8 height 22
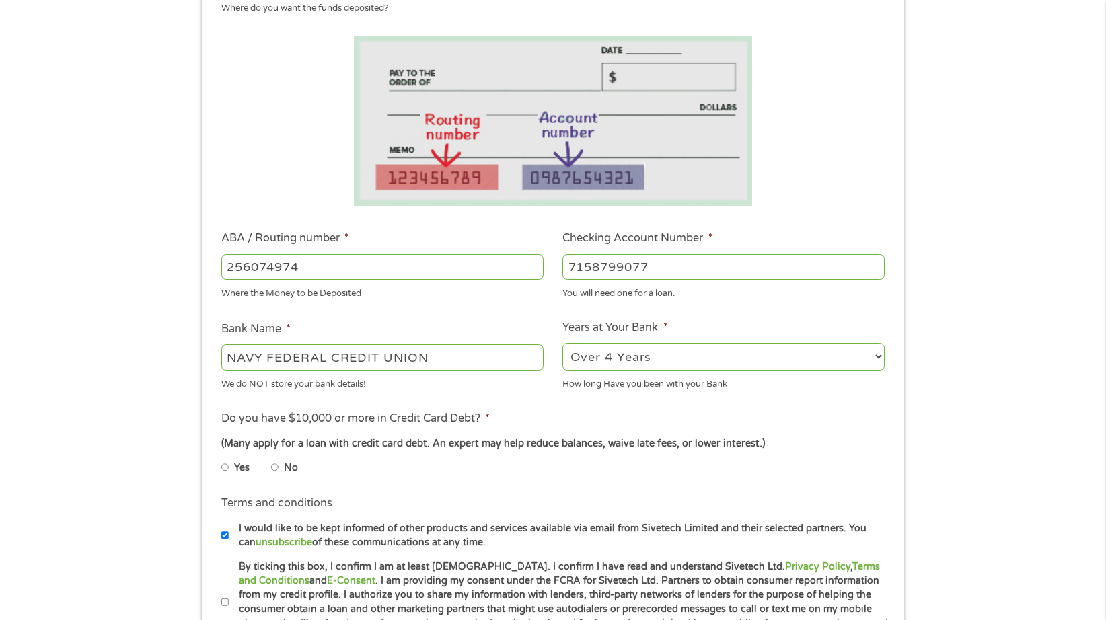
radio input "true"
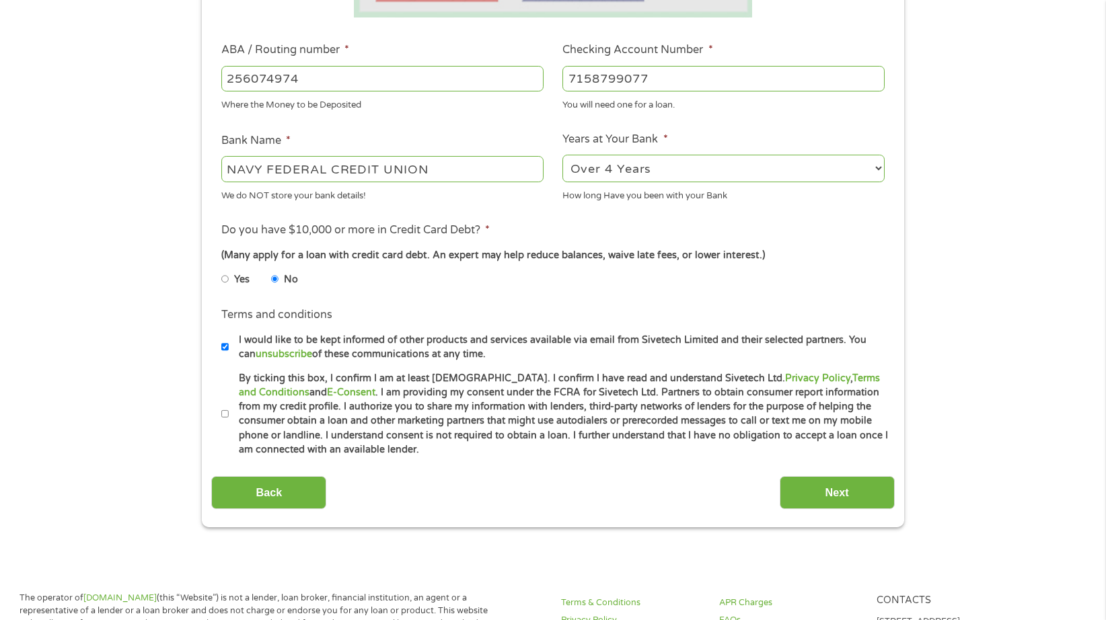
scroll to position [404, 0]
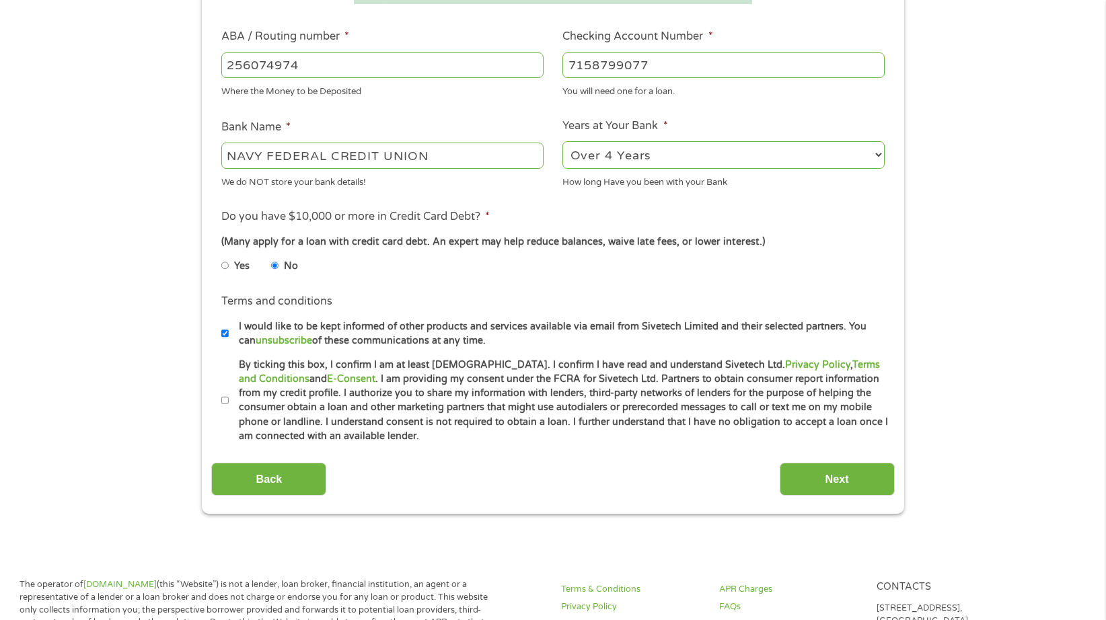
click at [228, 398] on input "By ticking this box, I confirm I am at least [DEMOGRAPHIC_DATA]. I confirm I ha…" at bounding box center [225, 401] width 8 height 22
checkbox input "true"
click at [841, 474] on input "Next" at bounding box center [837, 479] width 115 height 33
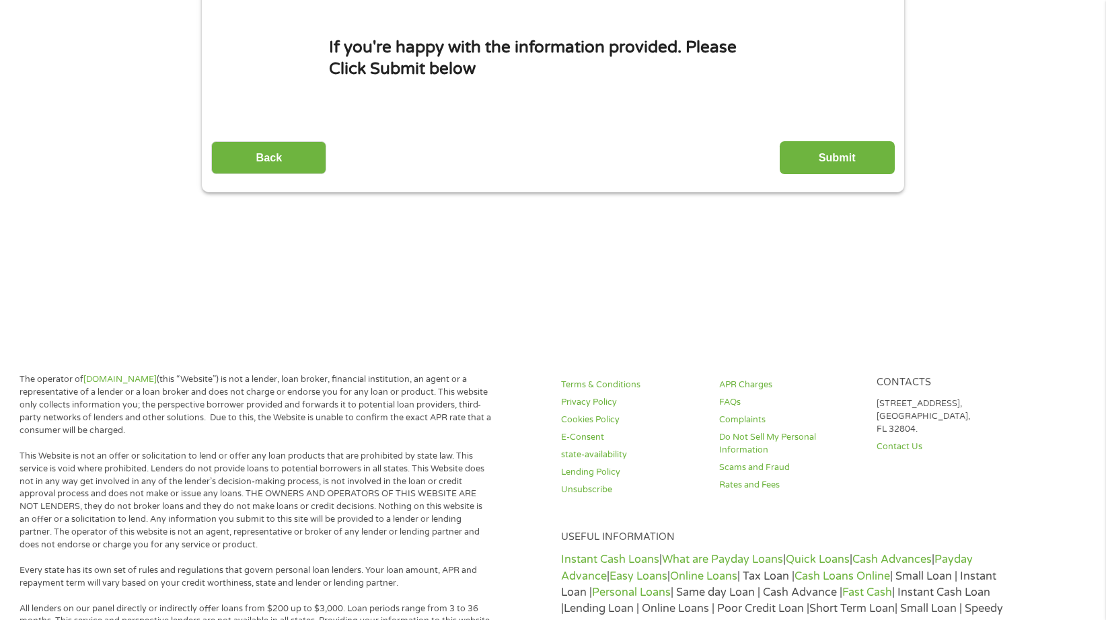
scroll to position [0, 0]
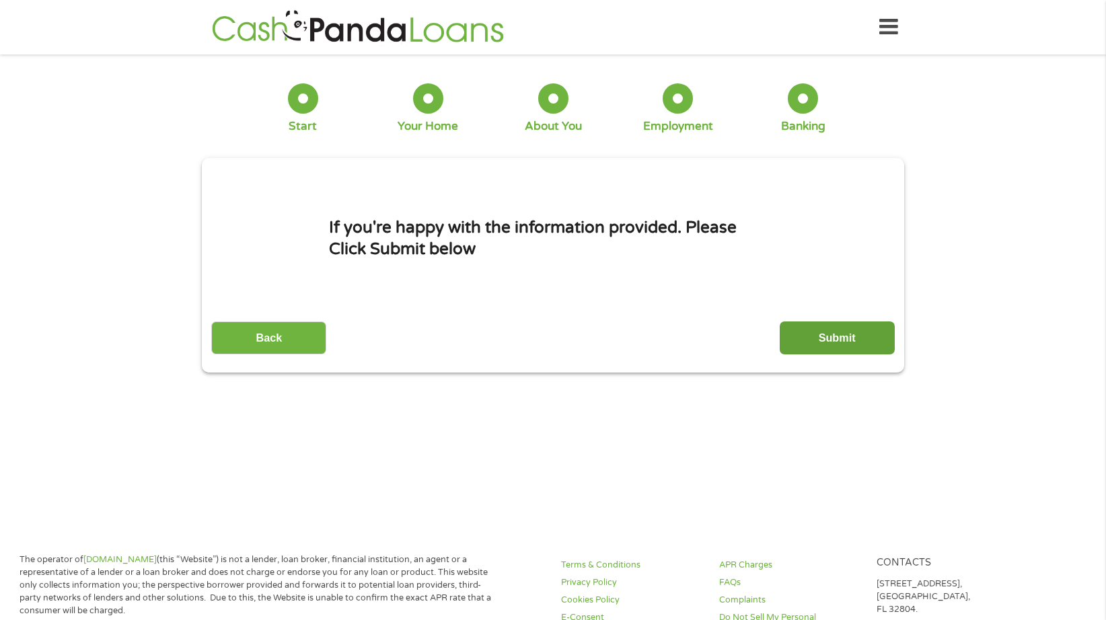
click at [828, 335] on input "Submit" at bounding box center [837, 338] width 115 height 33
